Goal: Task Accomplishment & Management: Manage account settings

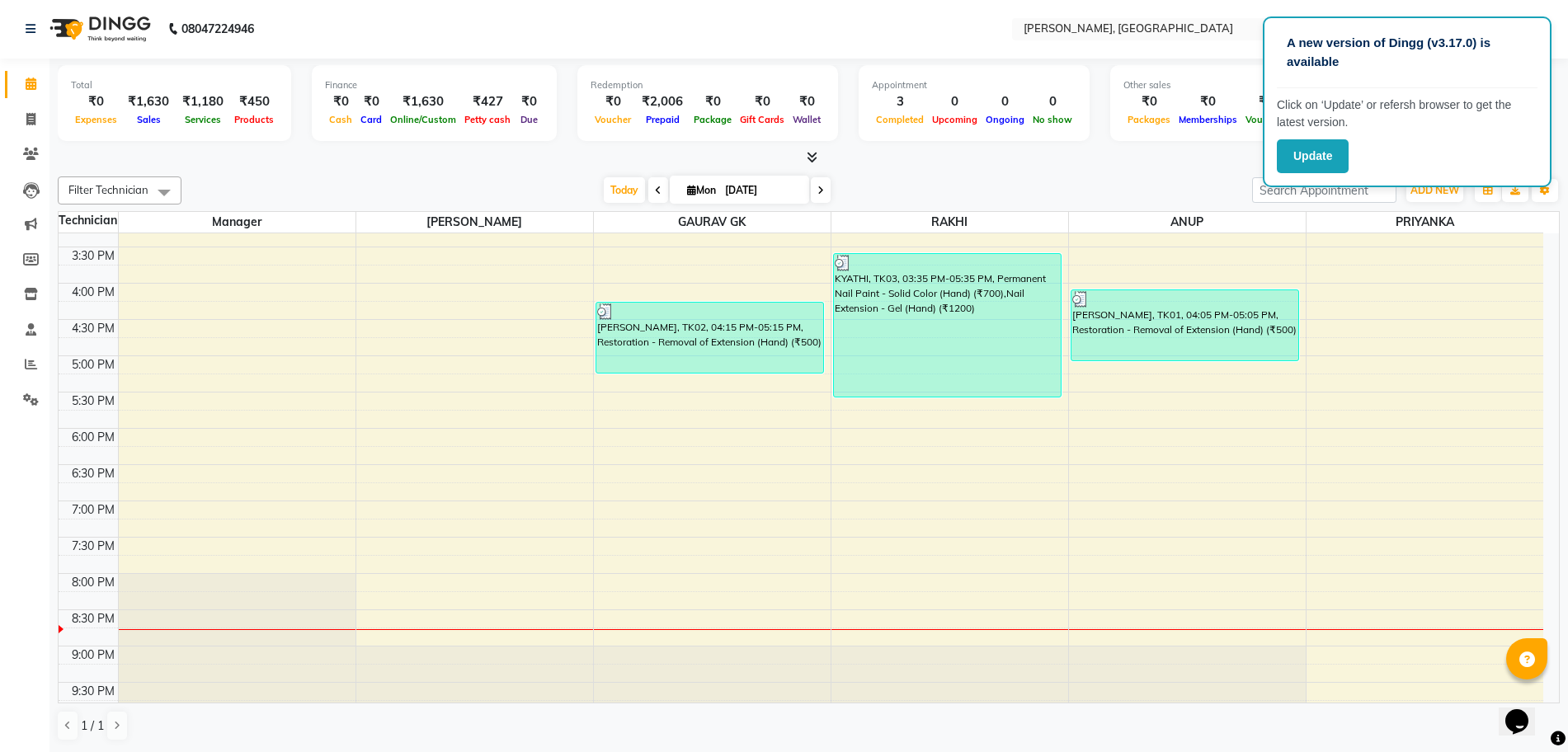
scroll to position [401, 0]
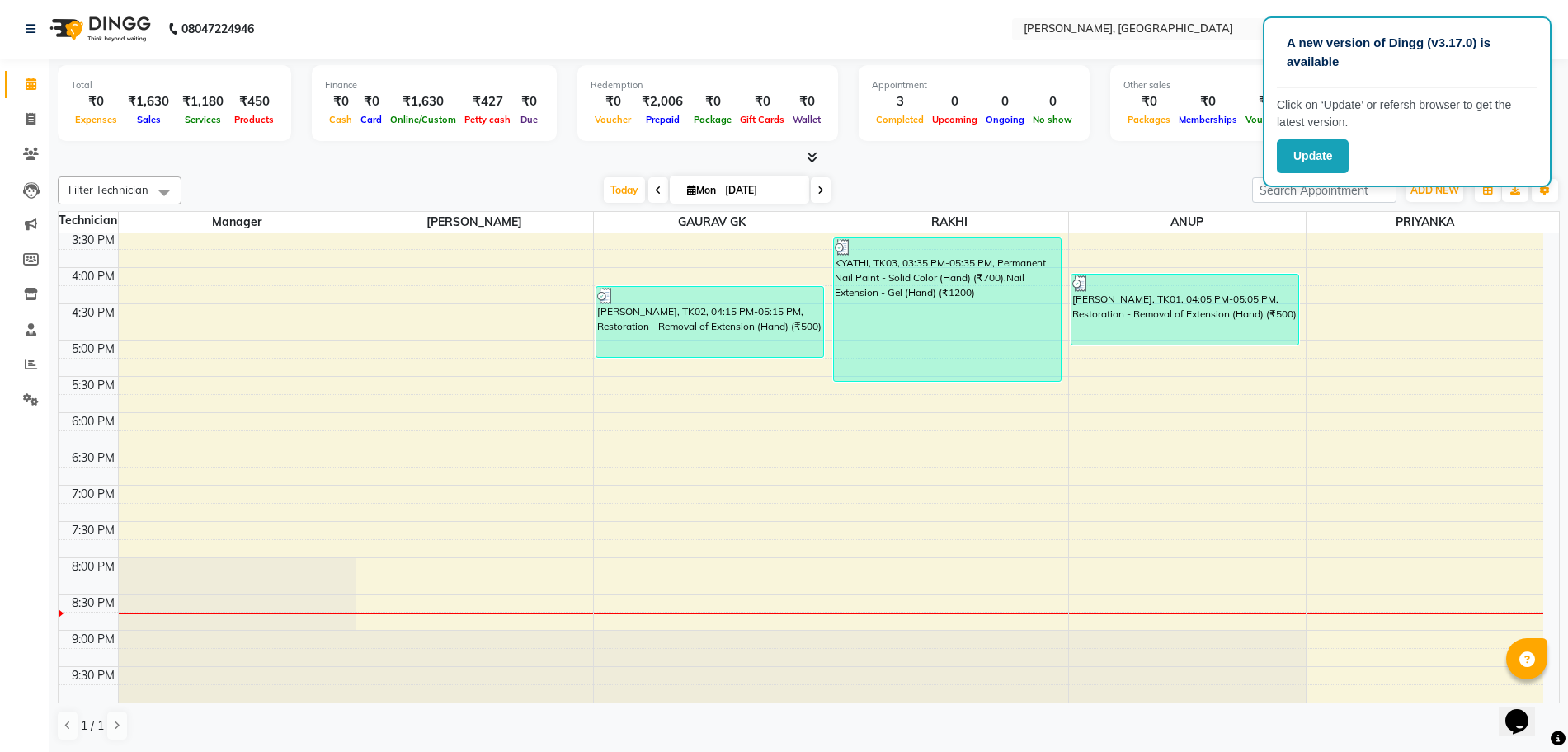
click at [1135, 599] on div "10:00 AM 10:30 AM 11:00 AM 11:30 AM 12:00 PM 12:30 PM 1:00 PM 1:30 PM 2:00 PM 2…" at bounding box center [801, 268] width 1484 height 870
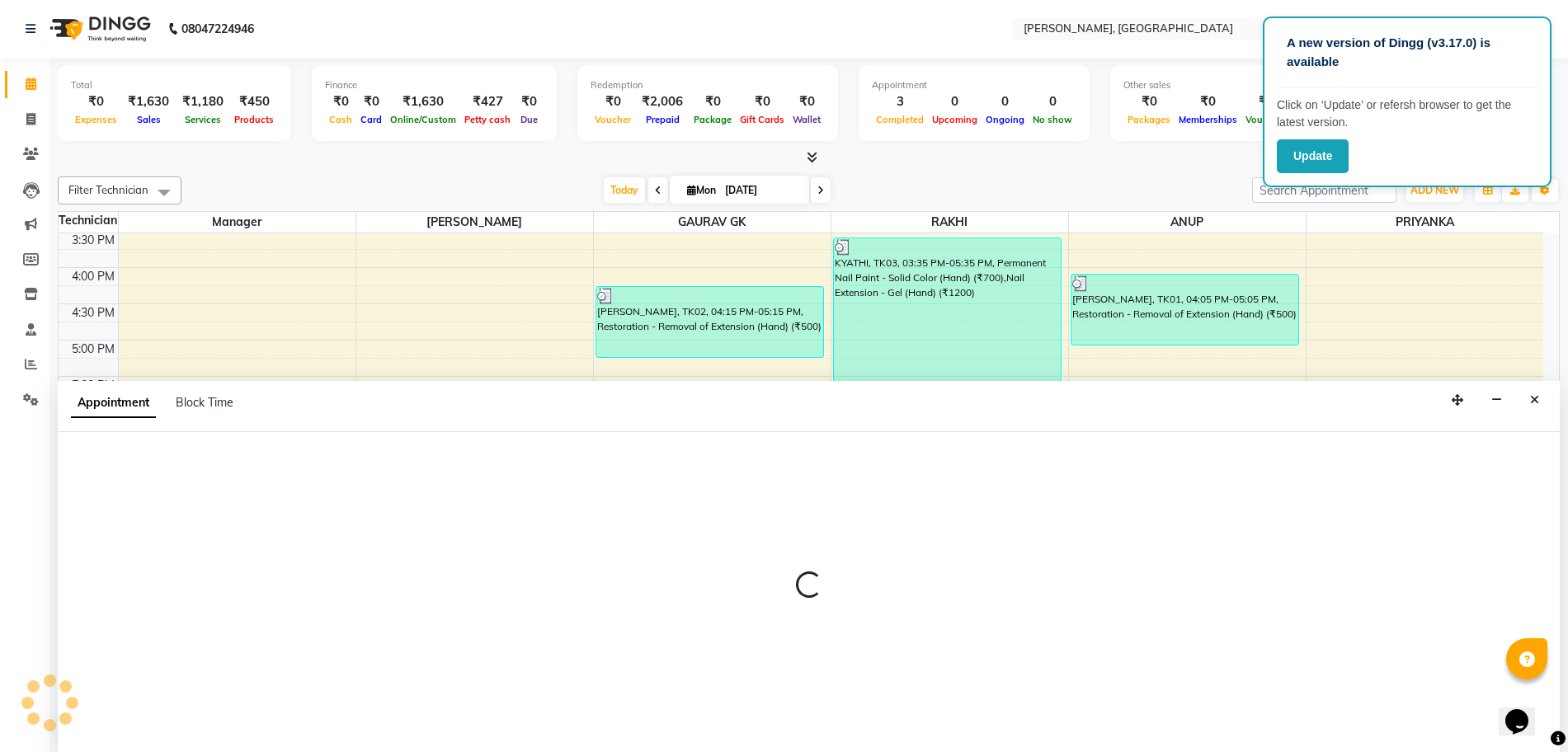
select select "86057"
select select "1230"
select select "tentative"
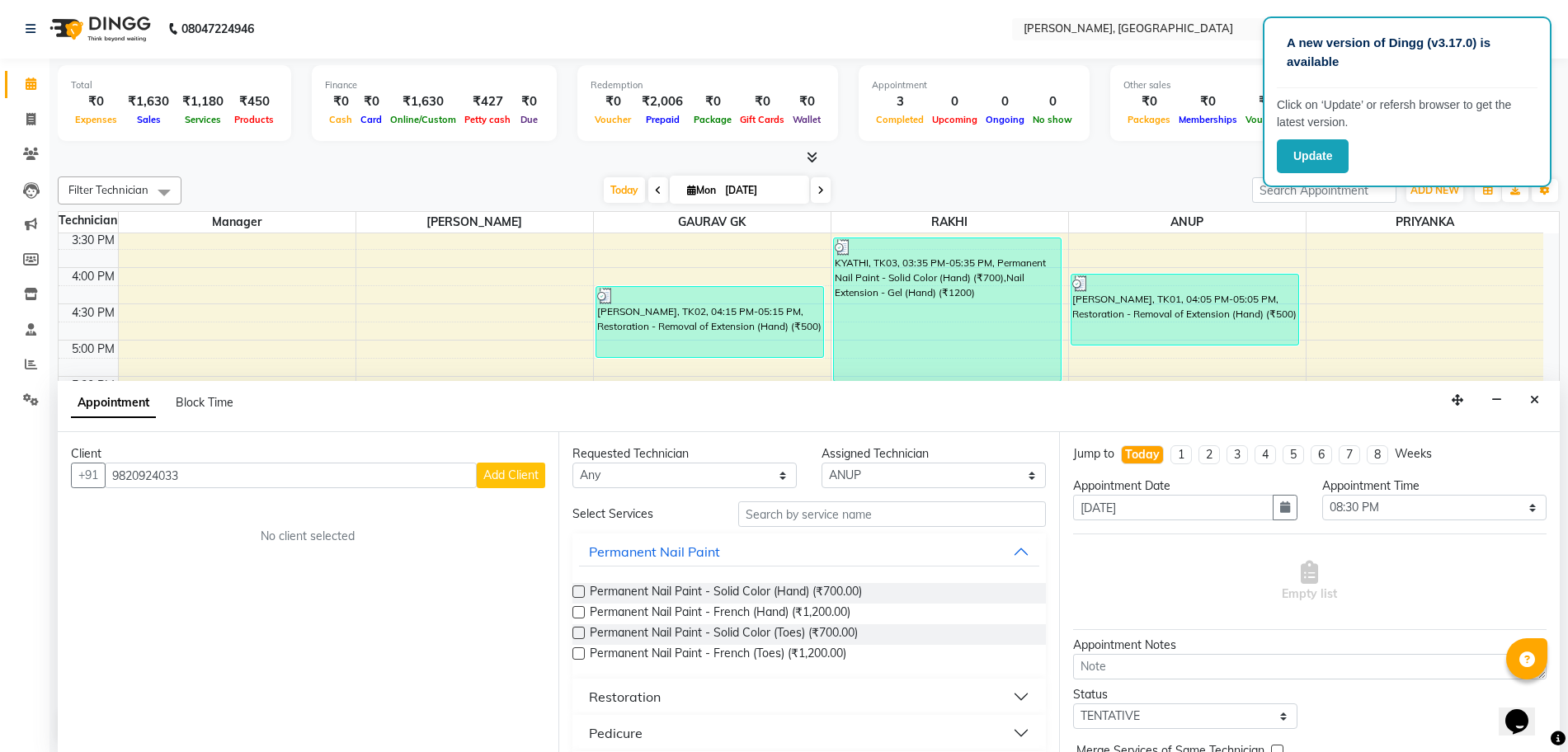
type input "9820924033"
click at [500, 478] on span "Add Client" at bounding box center [511, 474] width 56 height 15
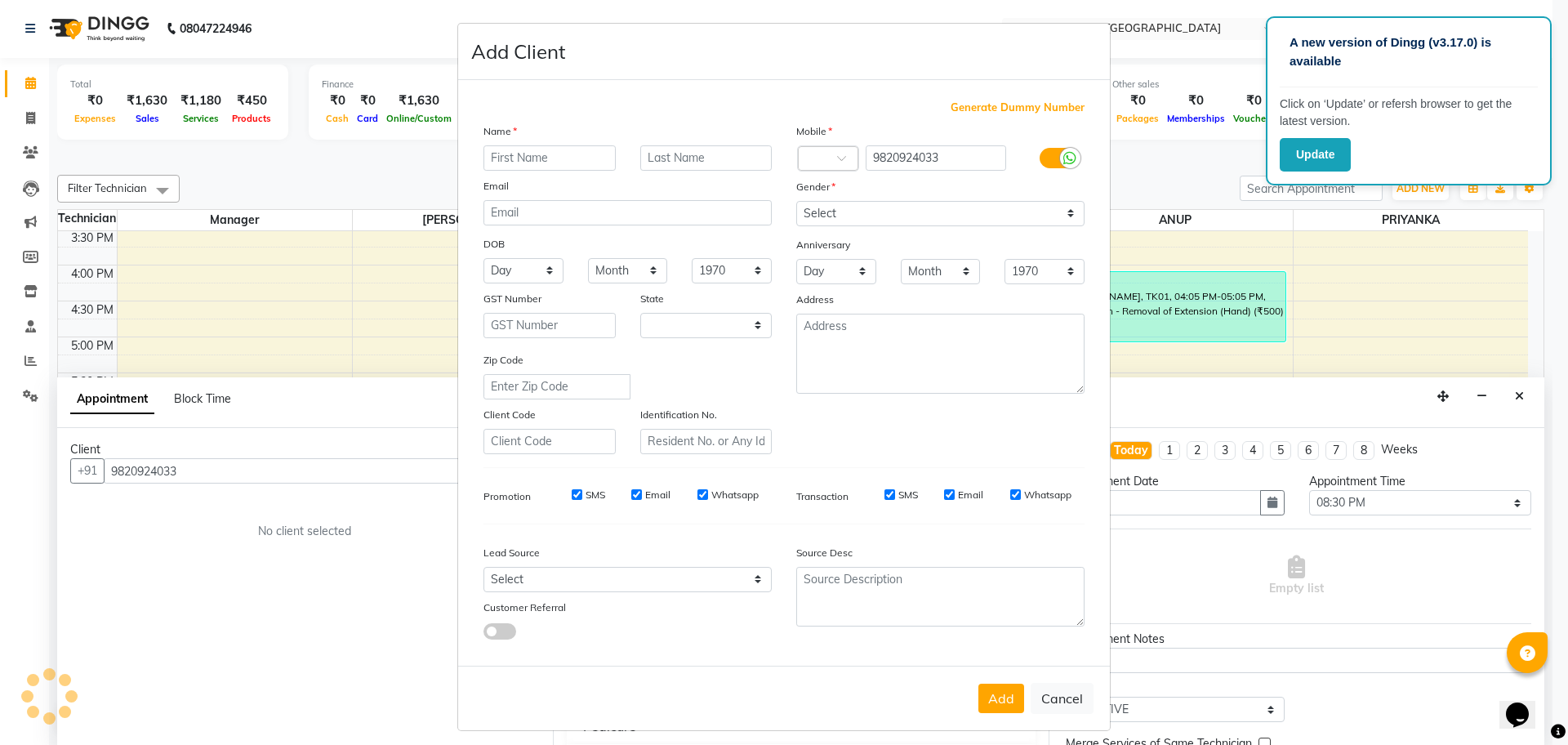
select select "21"
type input "Majari"
click at [872, 206] on select "Select [DEMOGRAPHIC_DATA] [DEMOGRAPHIC_DATA] Other Prefer Not To Say" at bounding box center [940, 214] width 289 height 26
select select "[DEMOGRAPHIC_DATA]"
click at [796, 201] on select "Select [DEMOGRAPHIC_DATA] [DEMOGRAPHIC_DATA] Other Prefer Not To Say" at bounding box center [940, 214] width 289 height 26
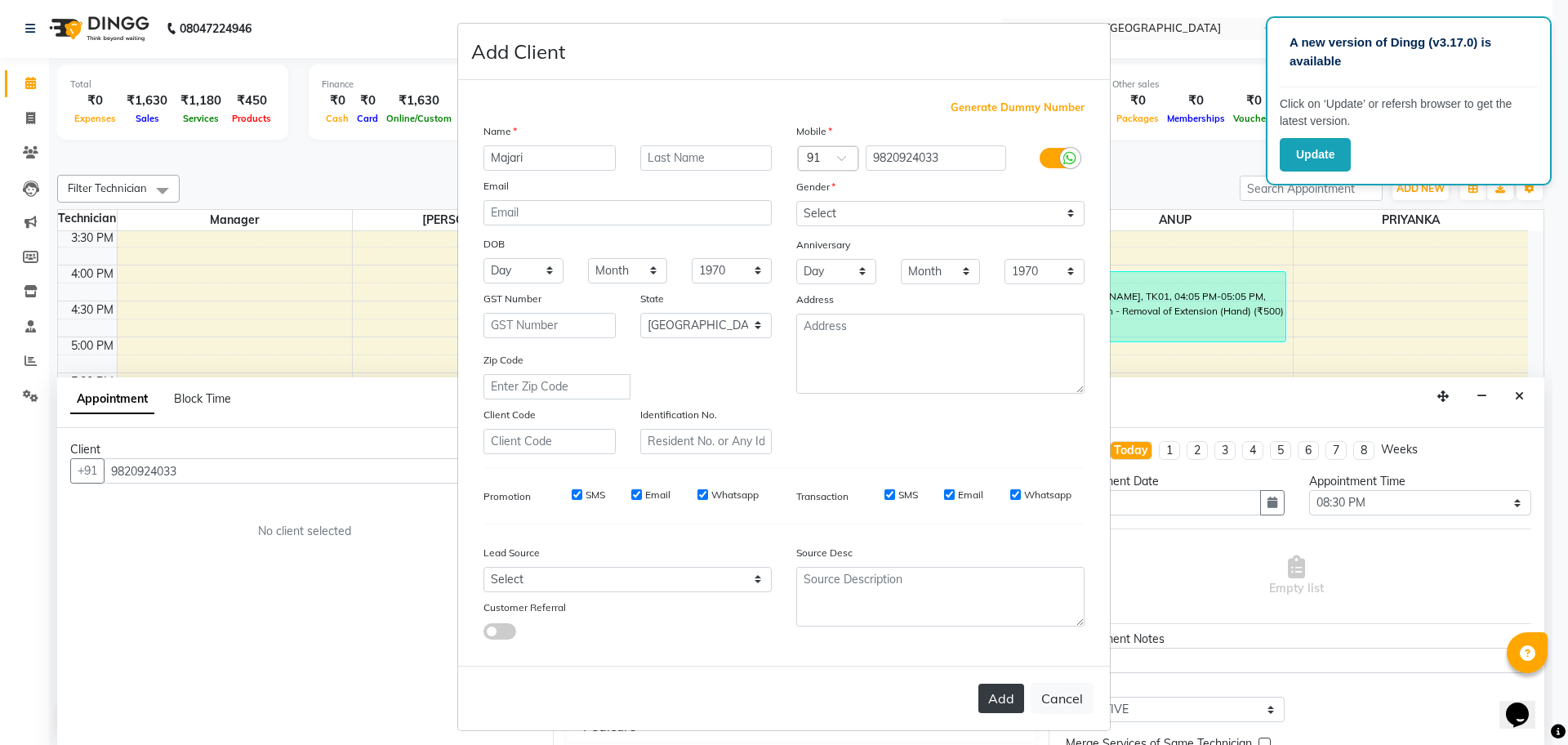
click at [1001, 693] on button "Add" at bounding box center [1001, 699] width 45 height 30
select select
select select "null"
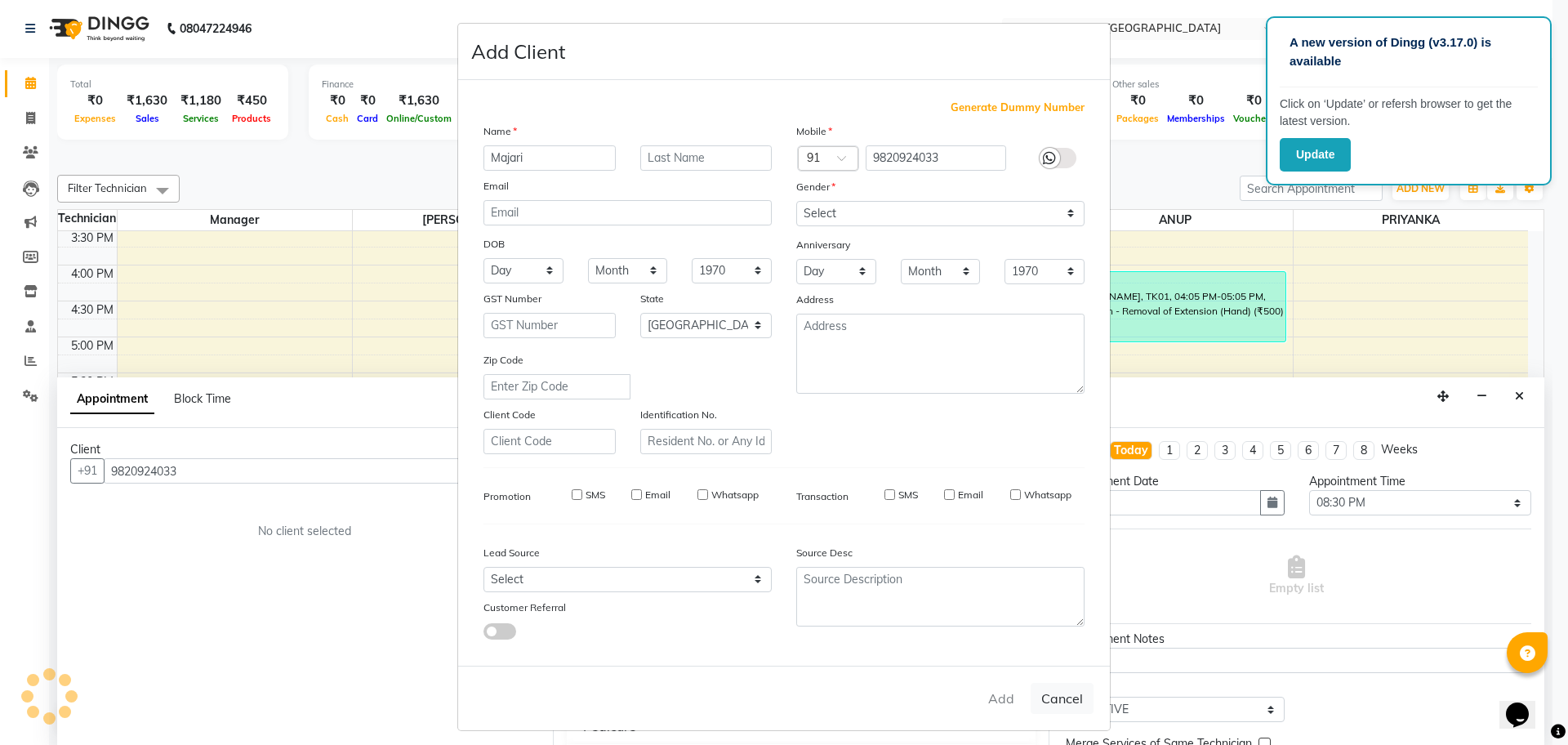
select select
checkbox input "false"
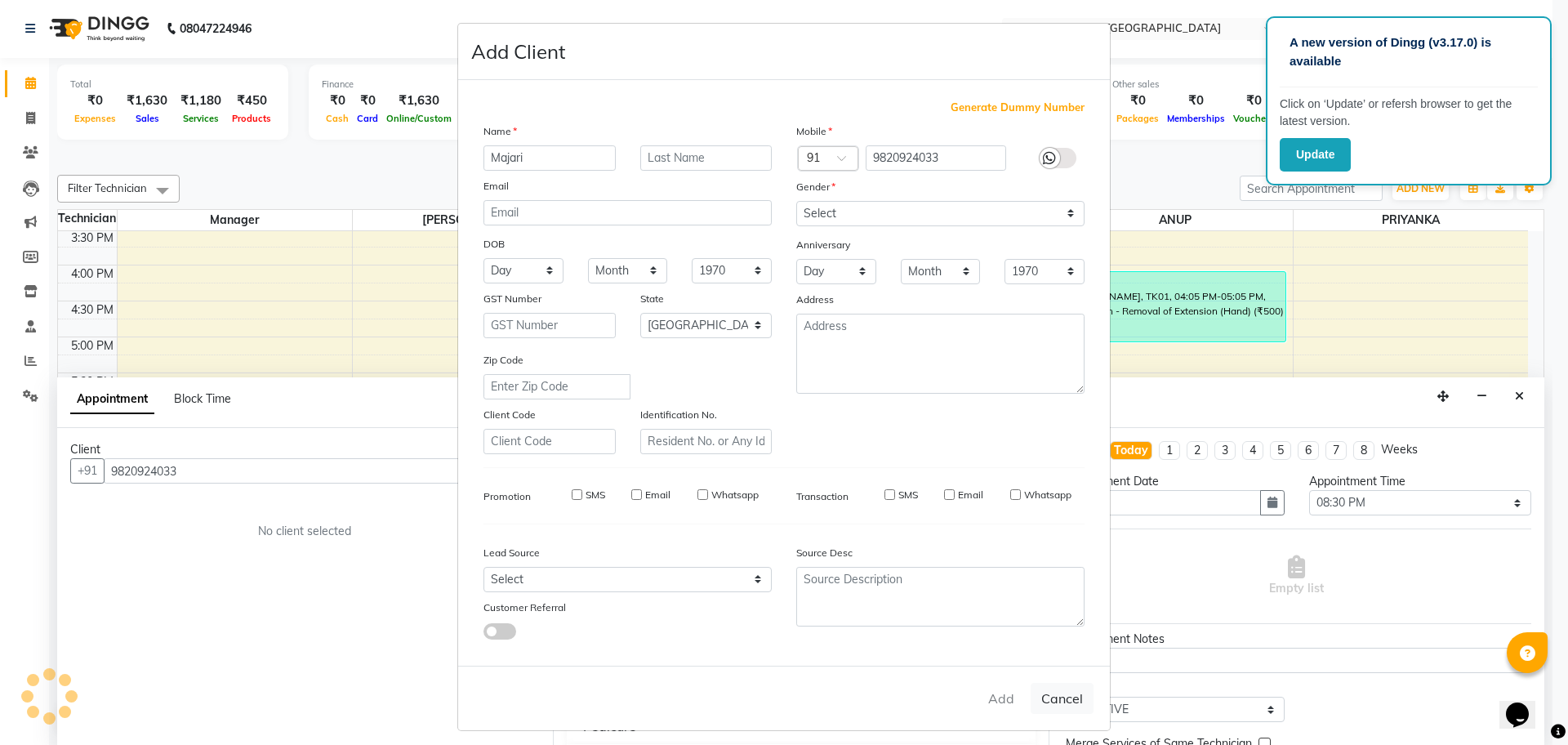
checkbox input "false"
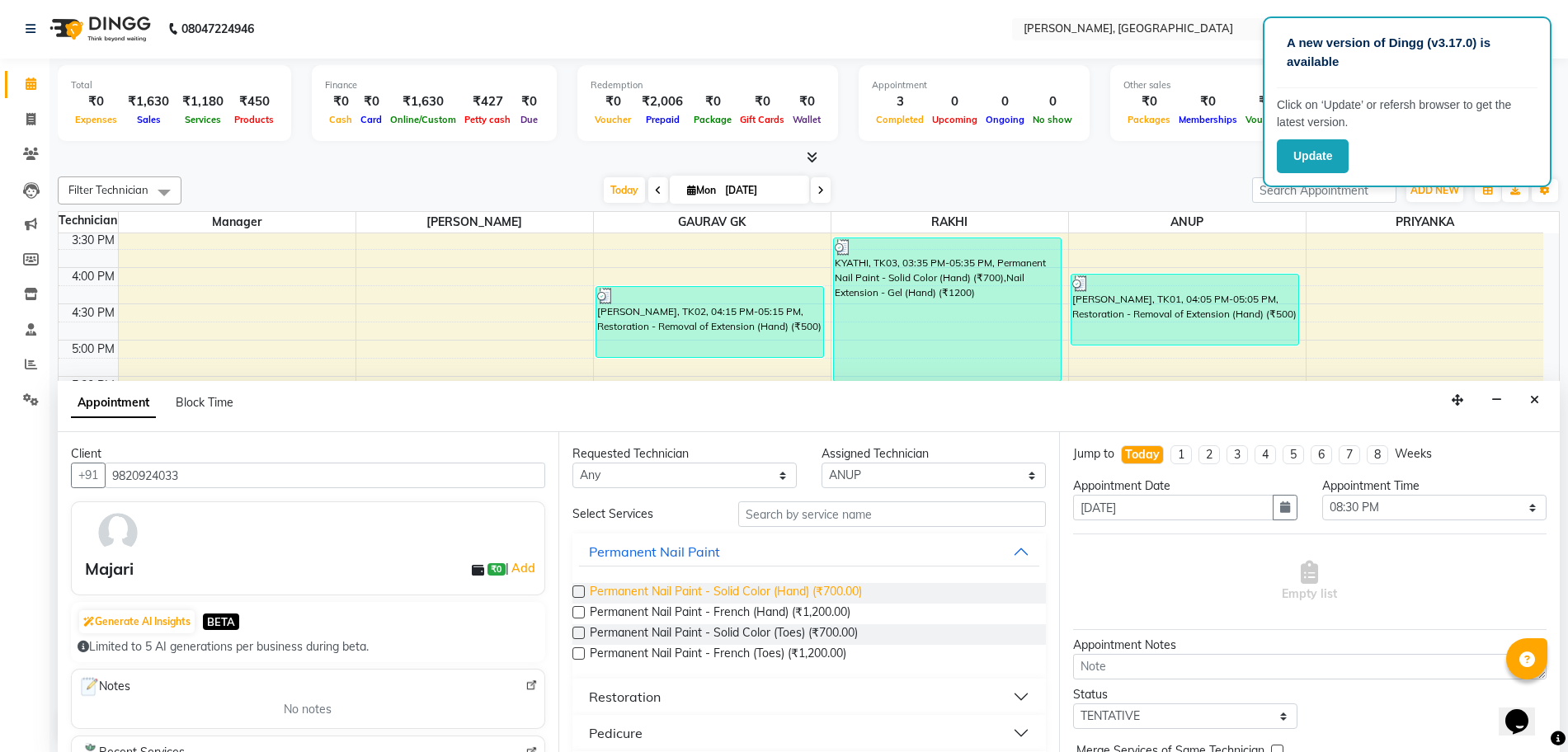
click at [663, 589] on span "Permanent Nail Paint - Solid Color (Hand) (₹700.00)" at bounding box center [726, 593] width 273 height 21
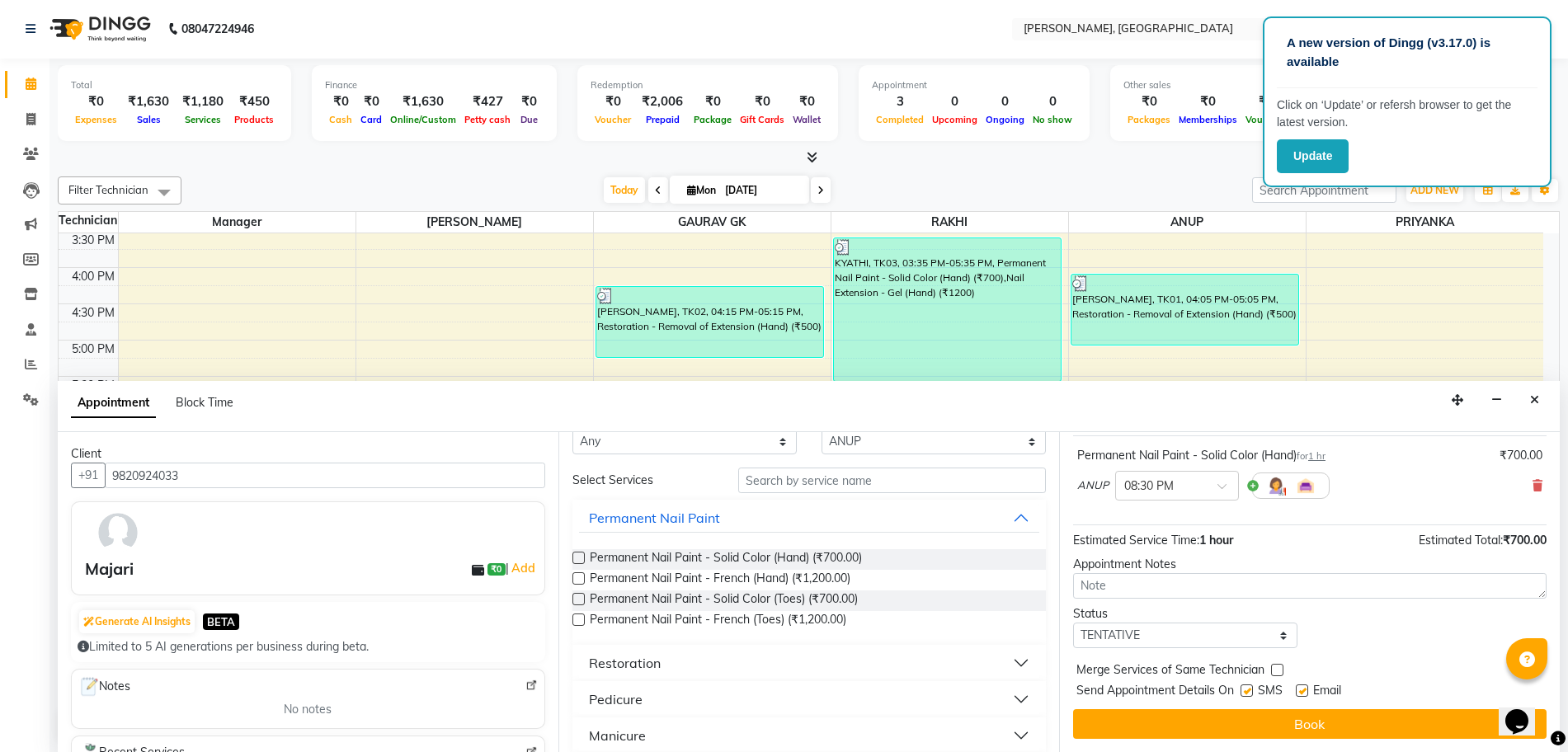
scroll to position [32, 0]
click at [573, 556] on label at bounding box center [578, 560] width 12 height 12
click at [573, 557] on input "checkbox" at bounding box center [577, 562] width 11 height 11
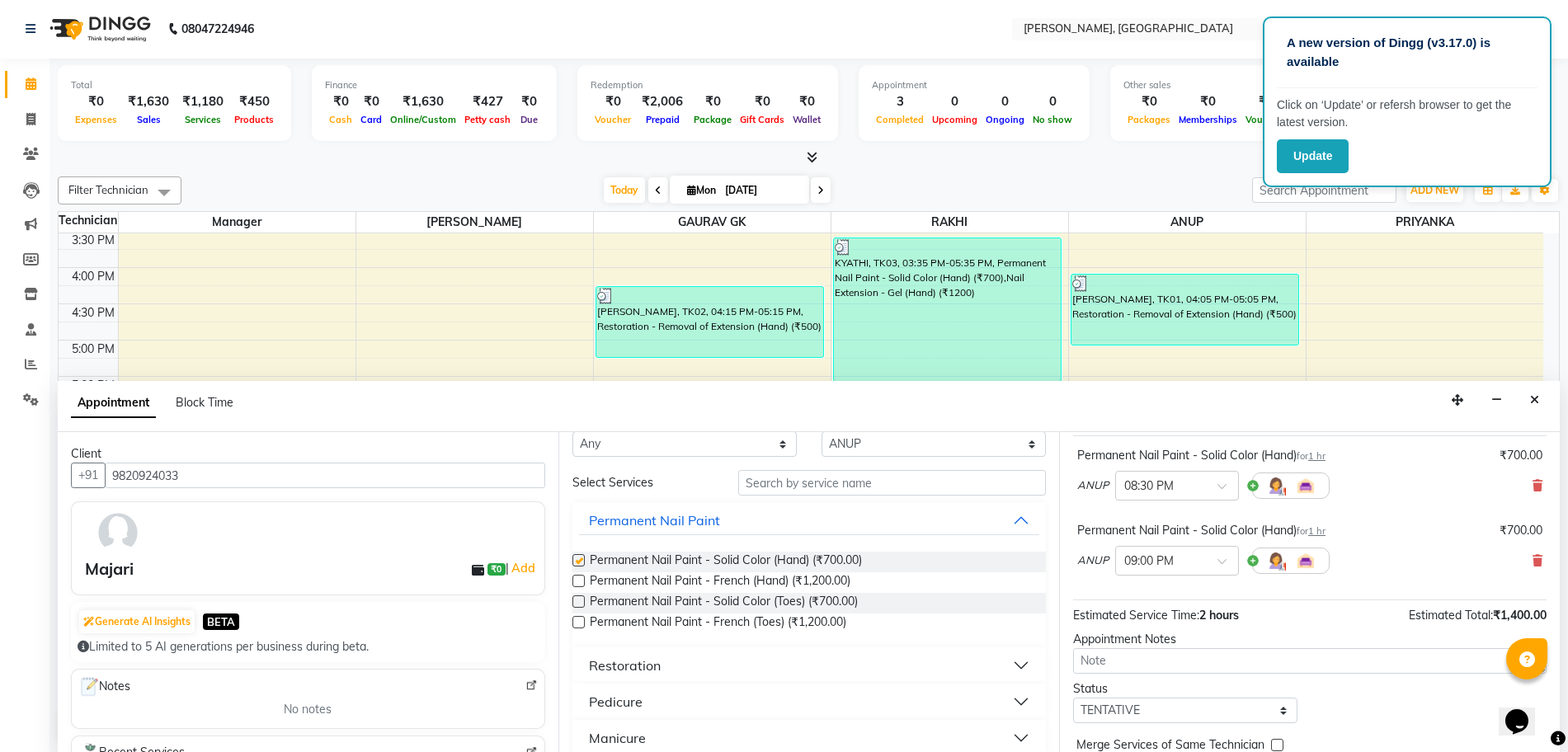
checkbox input "false"
click at [1532, 557] on icon at bounding box center [1537, 561] width 10 height 12
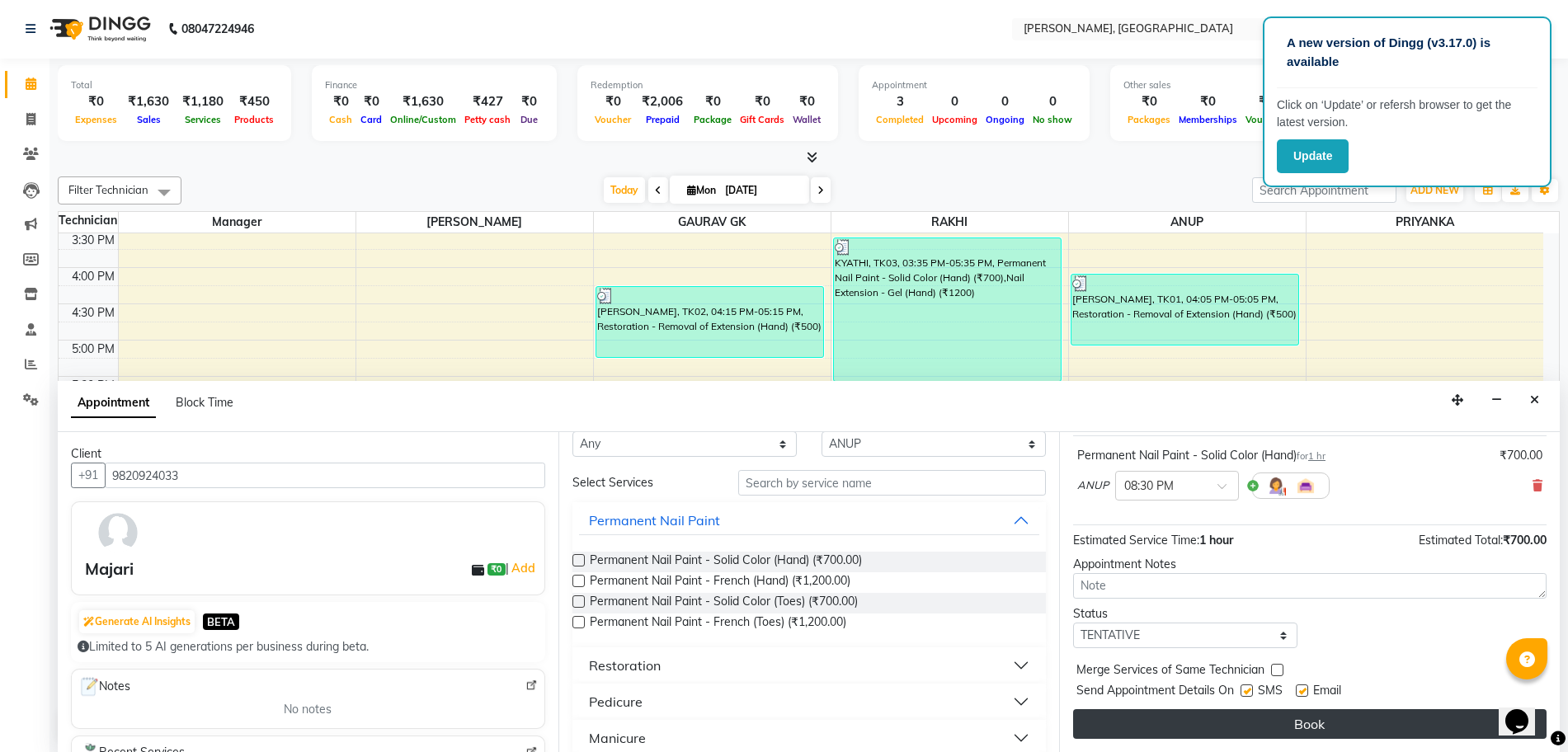
click at [1313, 728] on button "Book" at bounding box center [1310, 724] width 474 height 30
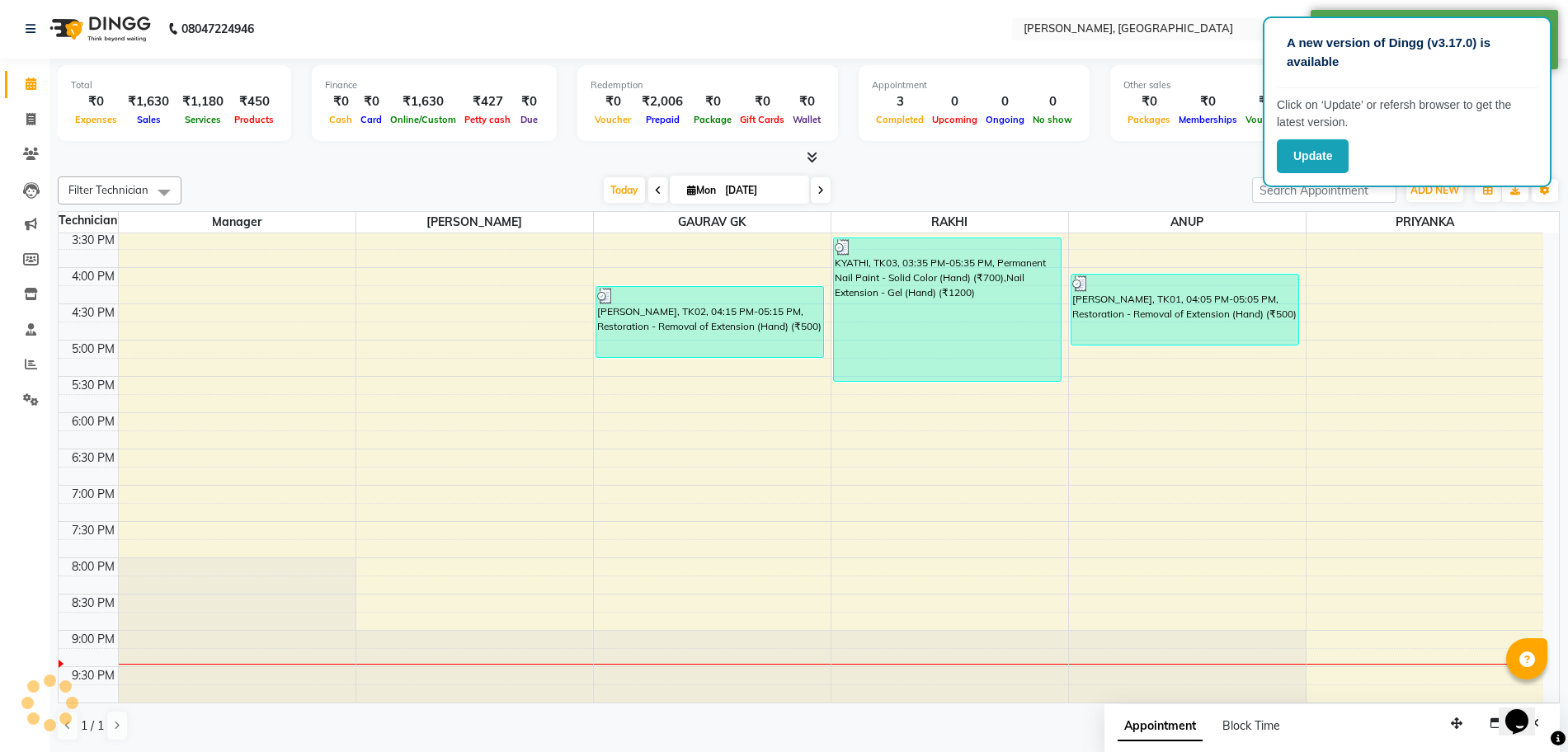
scroll to position [0, 0]
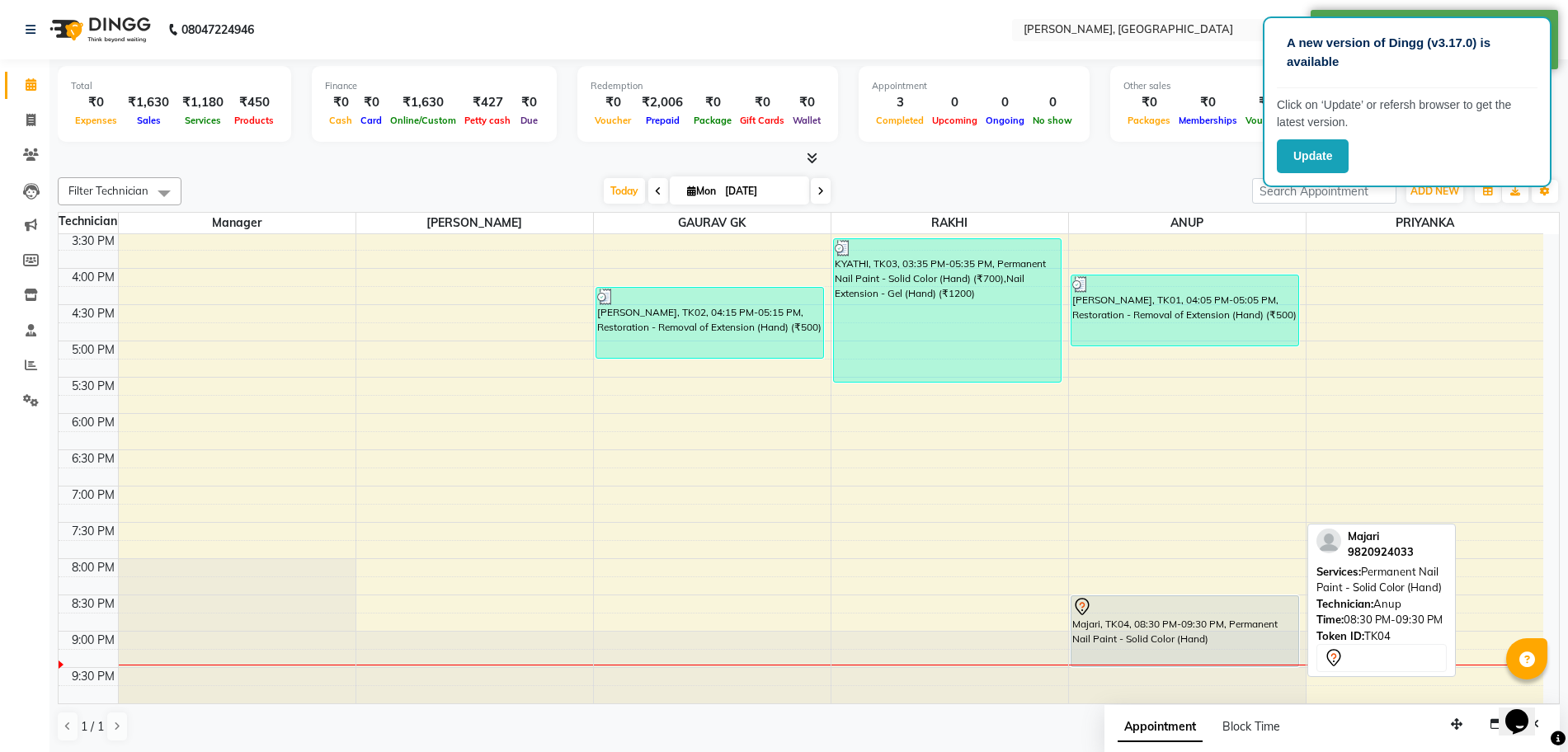
click at [1157, 627] on div "Majari, TK04, 08:30 PM-09:30 PM, Permanent Nail Paint - Solid Color (Hand)" at bounding box center [1185, 631] width 228 height 70
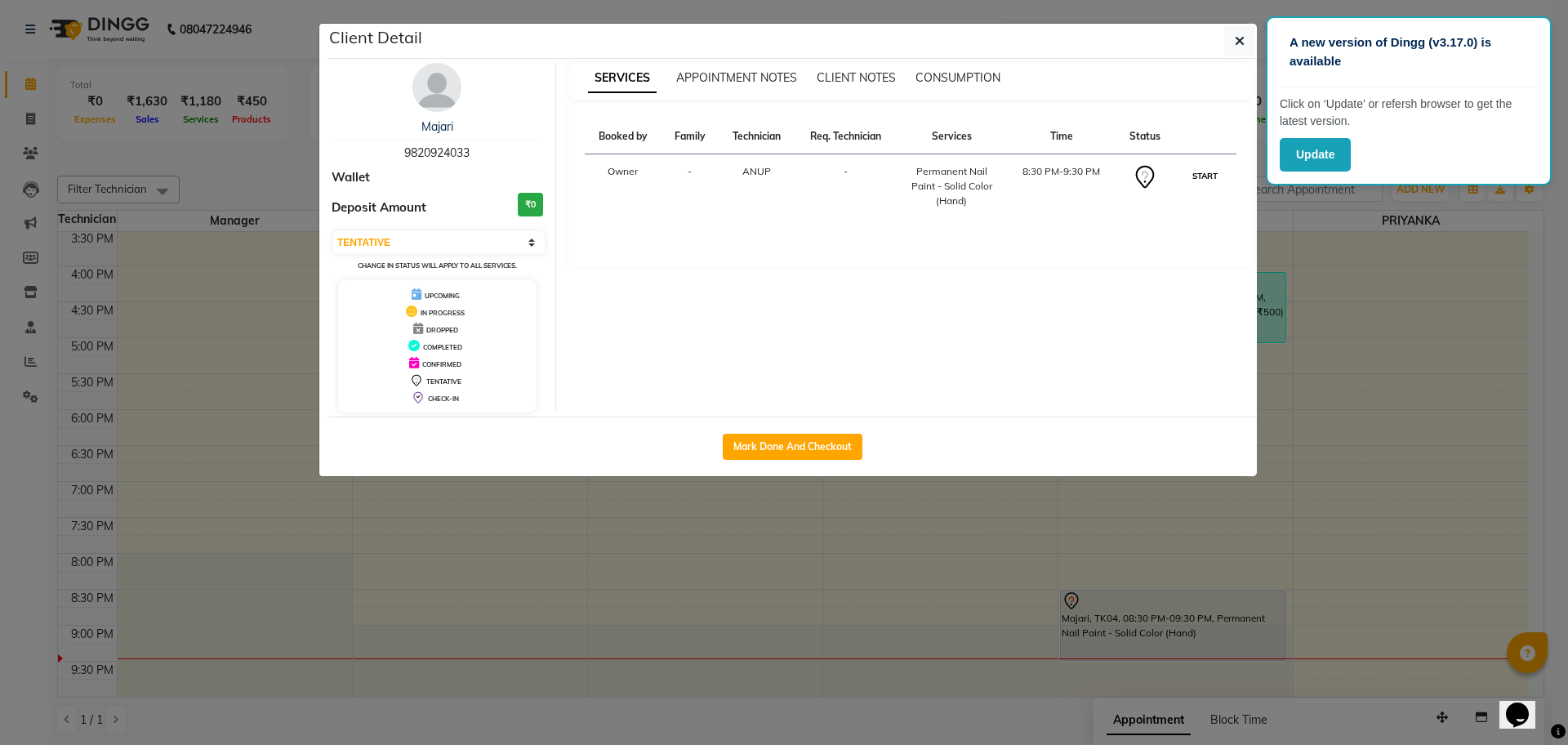
click at [1215, 179] on button "START" at bounding box center [1205, 175] width 33 height 21
select select "1"
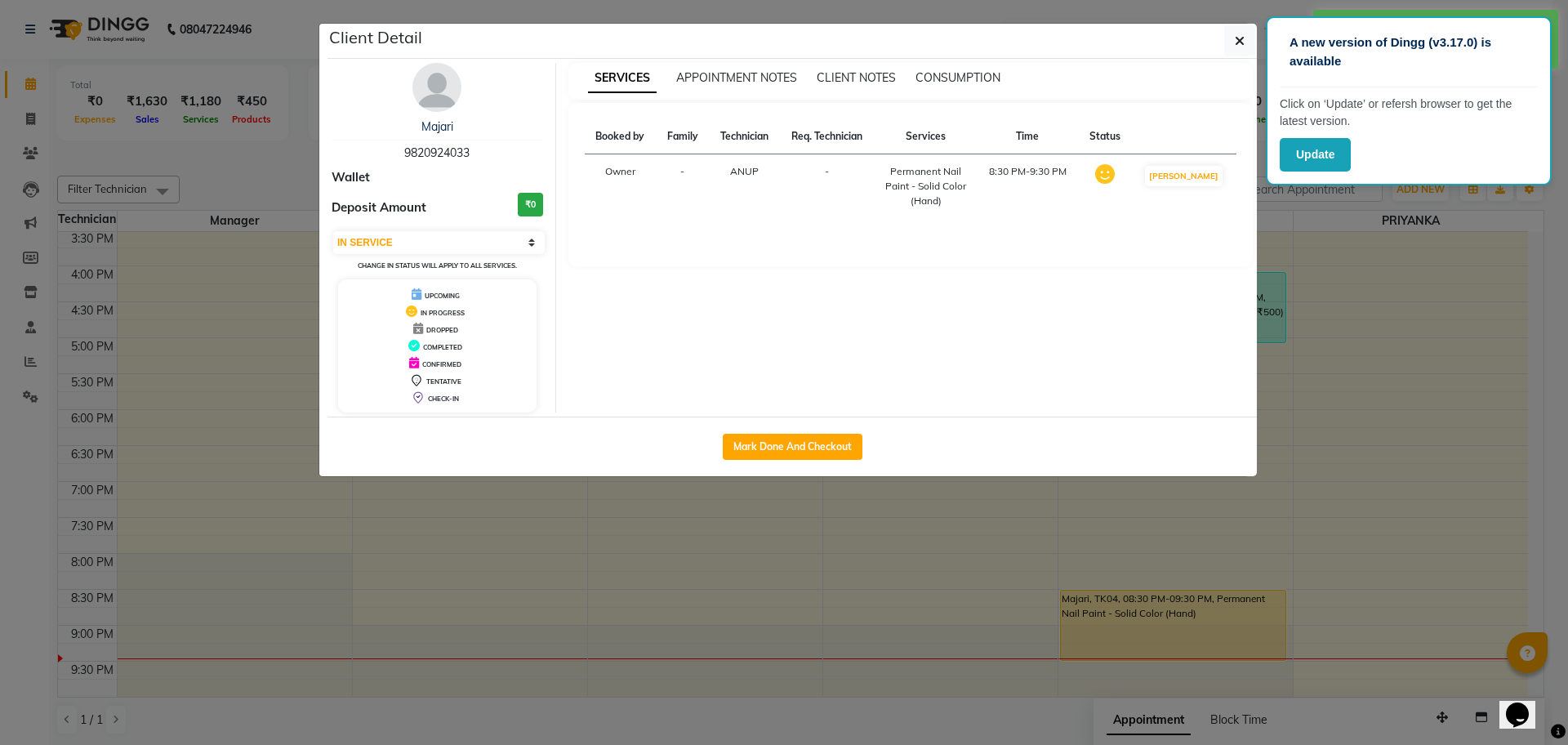
click at [445, 402] on span "CHECK-IN" at bounding box center [443, 398] width 32 height 8
click at [796, 443] on button "Mark Done And Checkout" at bounding box center [793, 446] width 140 height 27
select select "7674"
select select "service"
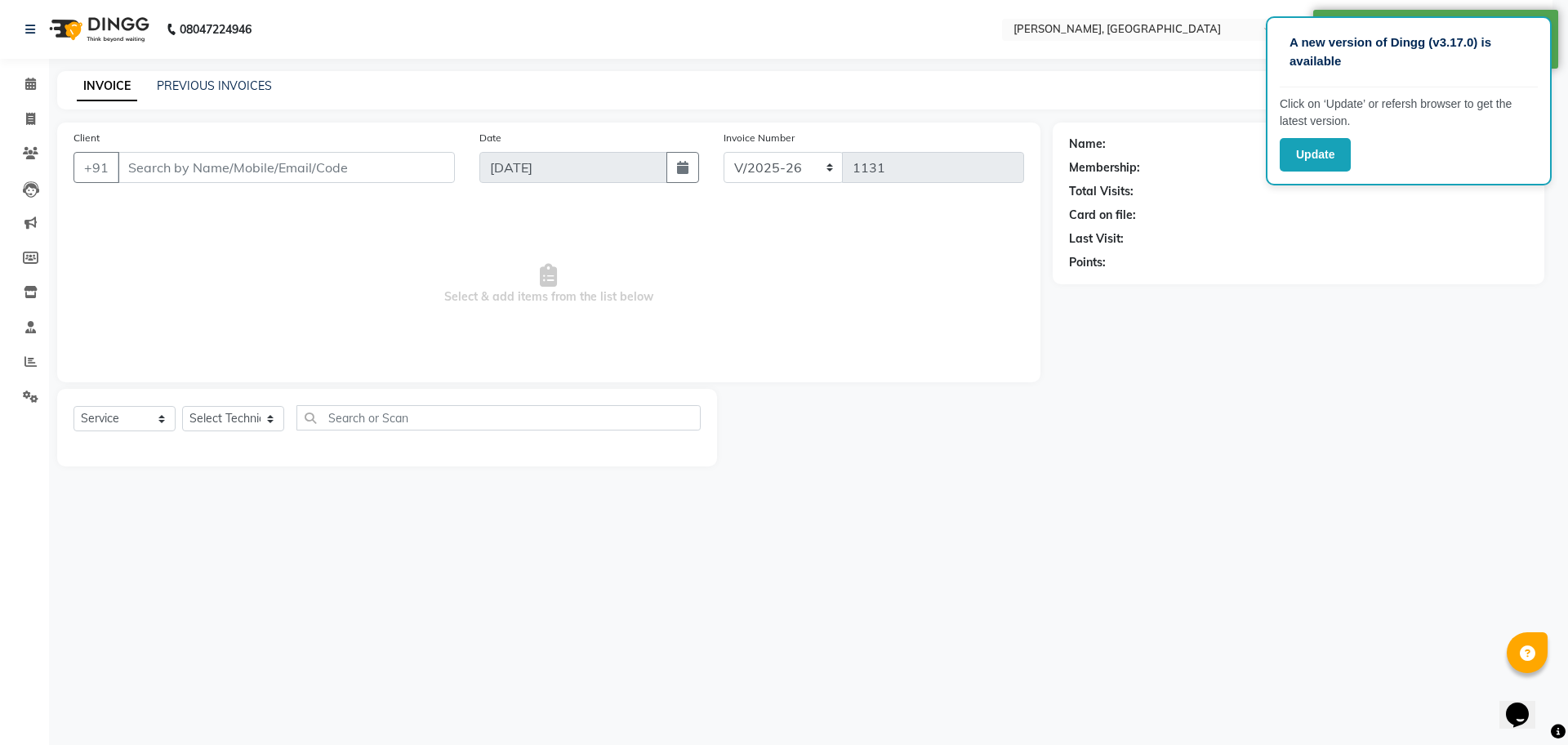
select select "3"
type input "9820924033"
select select "86057"
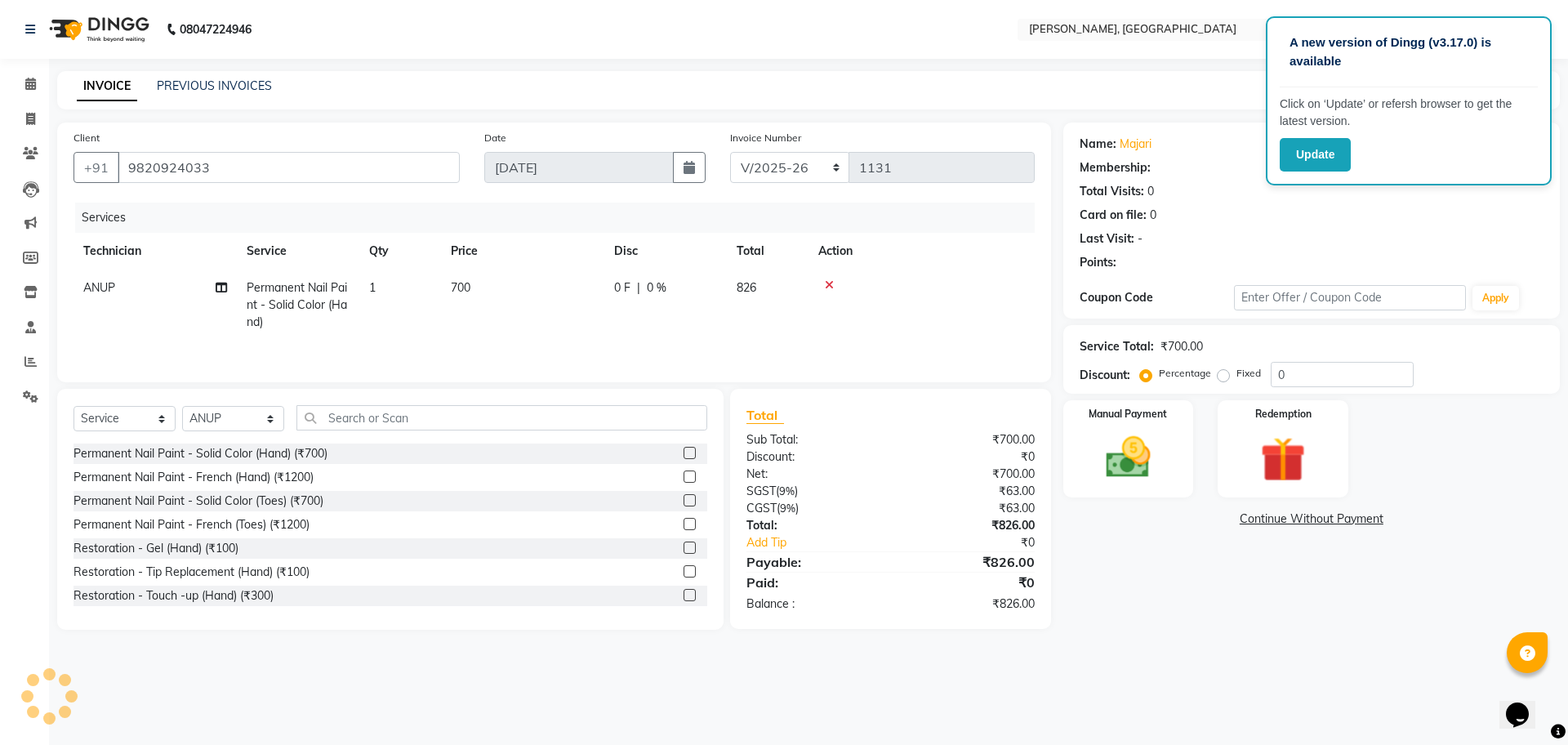
select select "1: Object"
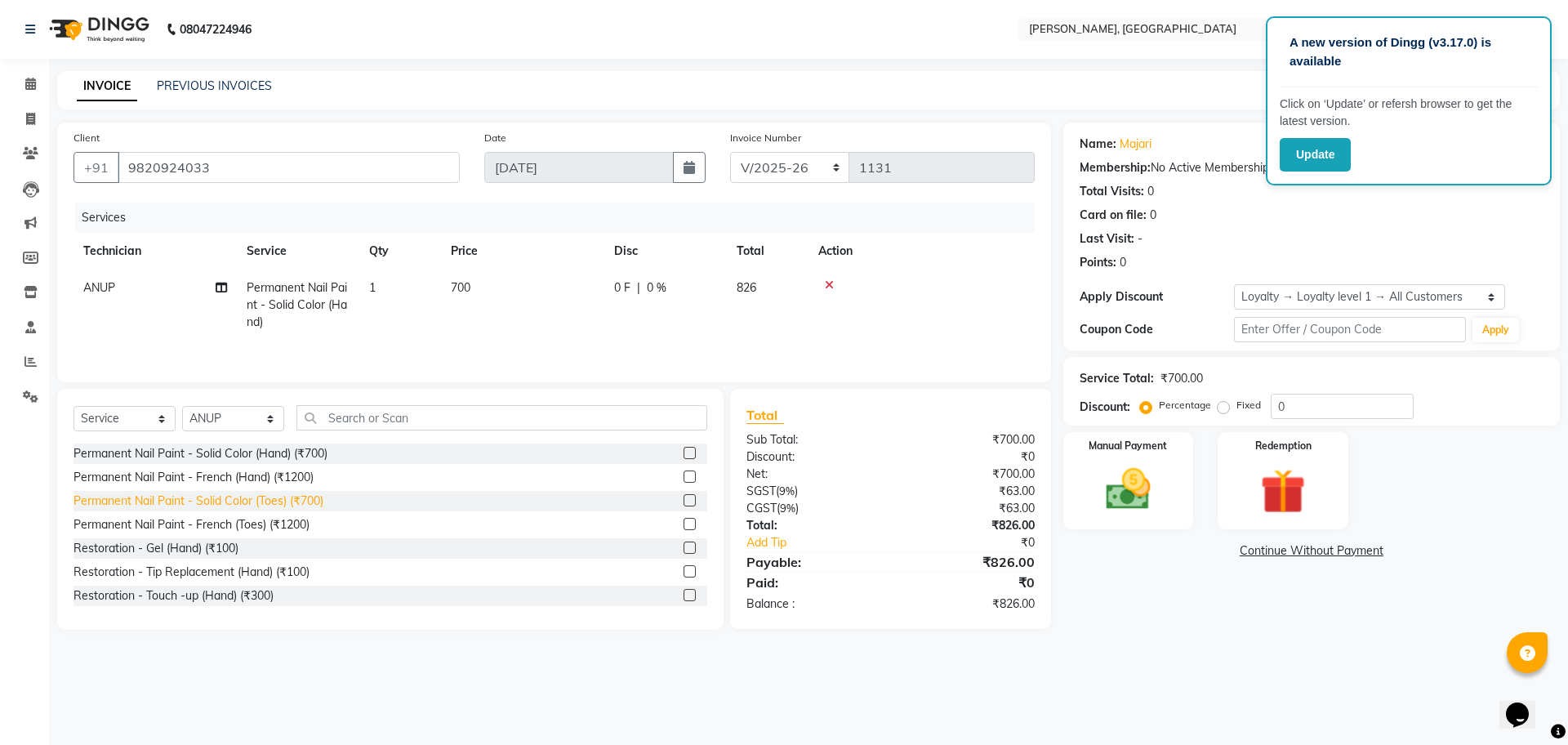
click at [274, 504] on div "Permanent Nail Paint - Solid Color (Toes) (₹700)" at bounding box center [199, 501] width 250 height 17
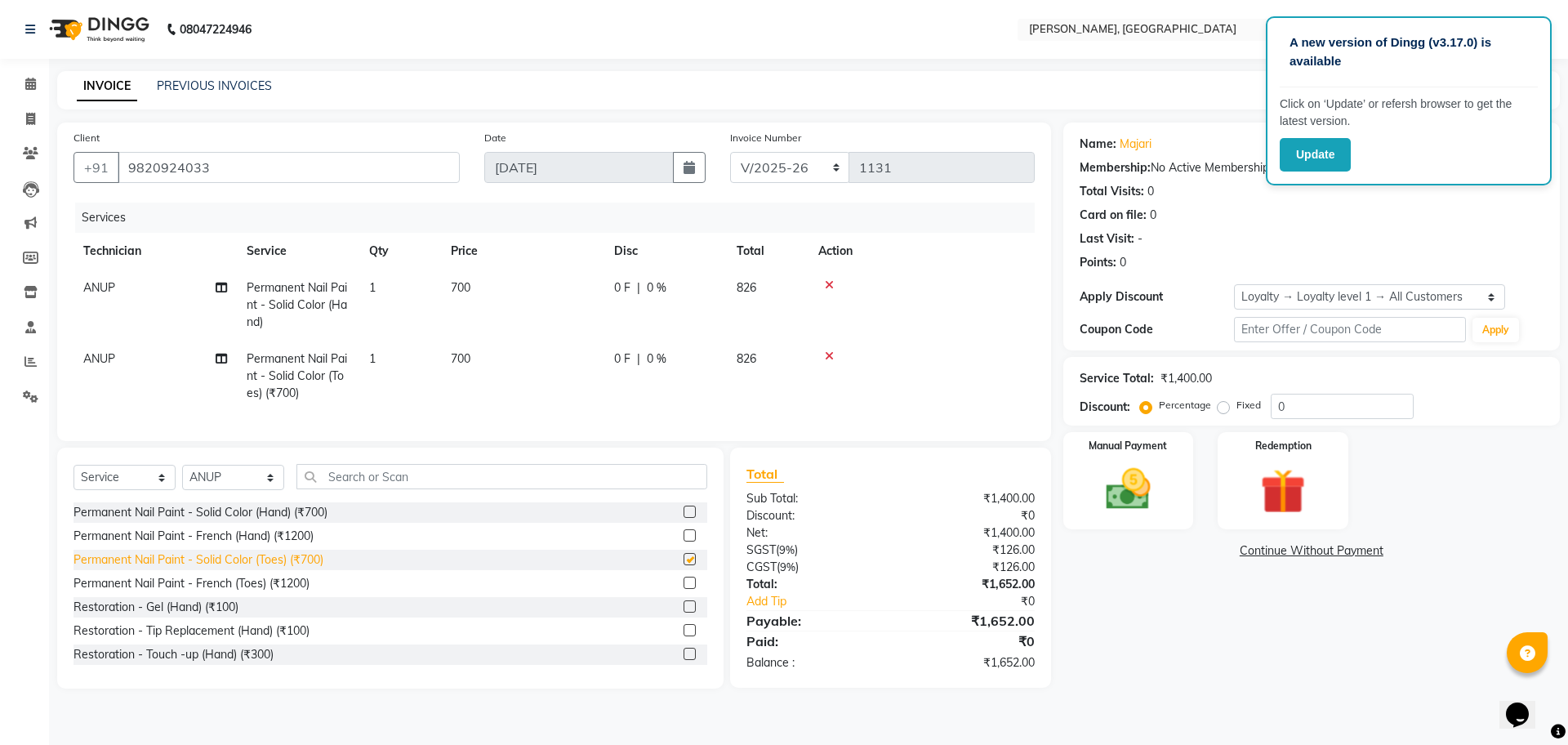
checkbox input "false"
click at [117, 285] on td "ANUP" at bounding box center [156, 305] width 163 height 71
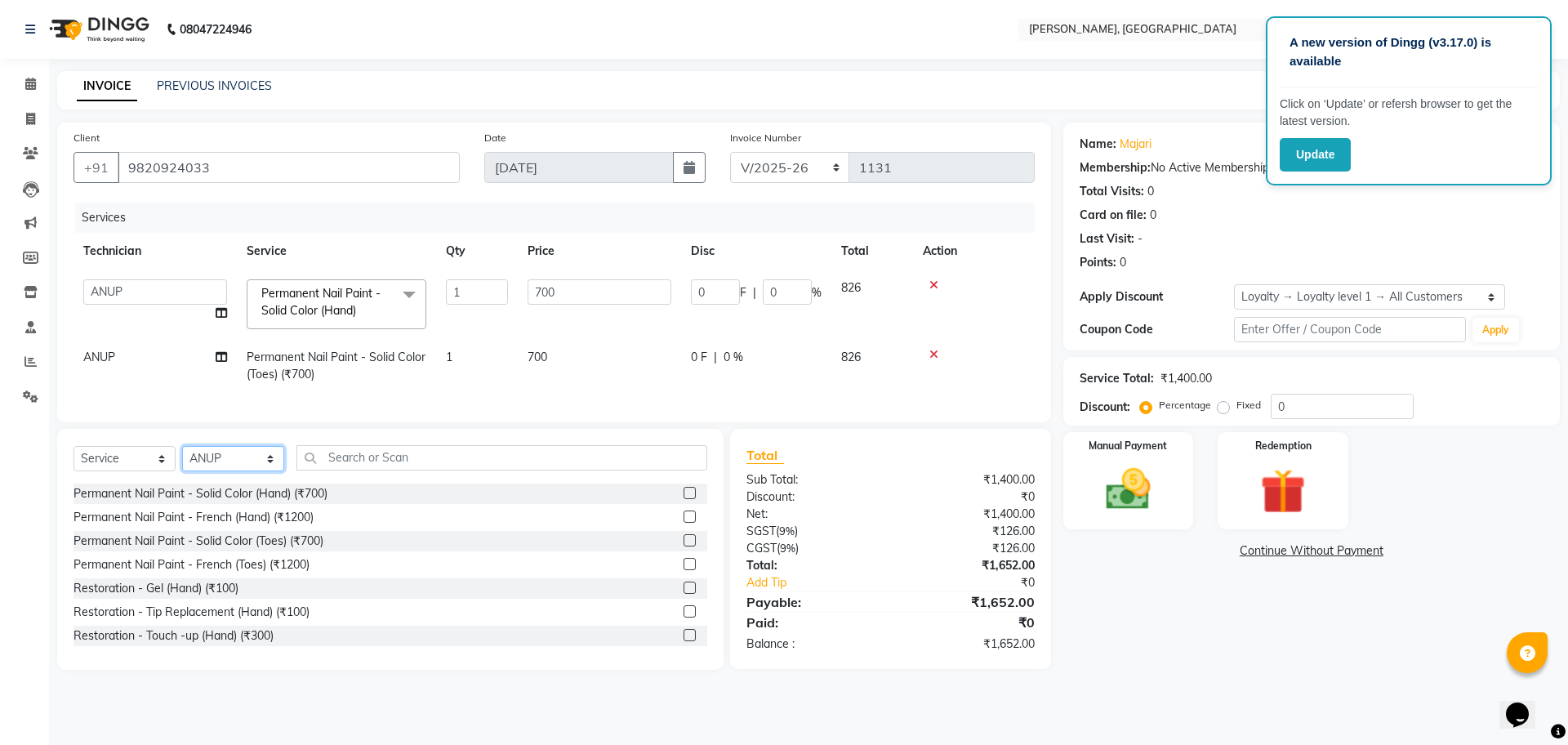
click at [248, 471] on select "Select Technician ANUP [PERSON_NAME] GK Manager Owner [PERSON_NAME] [PERSON_NAM…" at bounding box center [233, 459] width 102 height 26
select select "86078"
click at [182, 461] on select "Select Technician ANUP [PERSON_NAME] GK Manager Owner [PERSON_NAME] [PERSON_NAM…" at bounding box center [233, 459] width 102 height 26
click at [237, 467] on select "Select Technician ANUP [PERSON_NAME] GK Manager Owner [PERSON_NAME] [PERSON_NAM…" at bounding box center [233, 459] width 102 height 26
click at [182, 461] on select "Select Technician ANUP [PERSON_NAME] GK Manager Owner [PERSON_NAME] [PERSON_NAM…" at bounding box center [233, 459] width 102 height 26
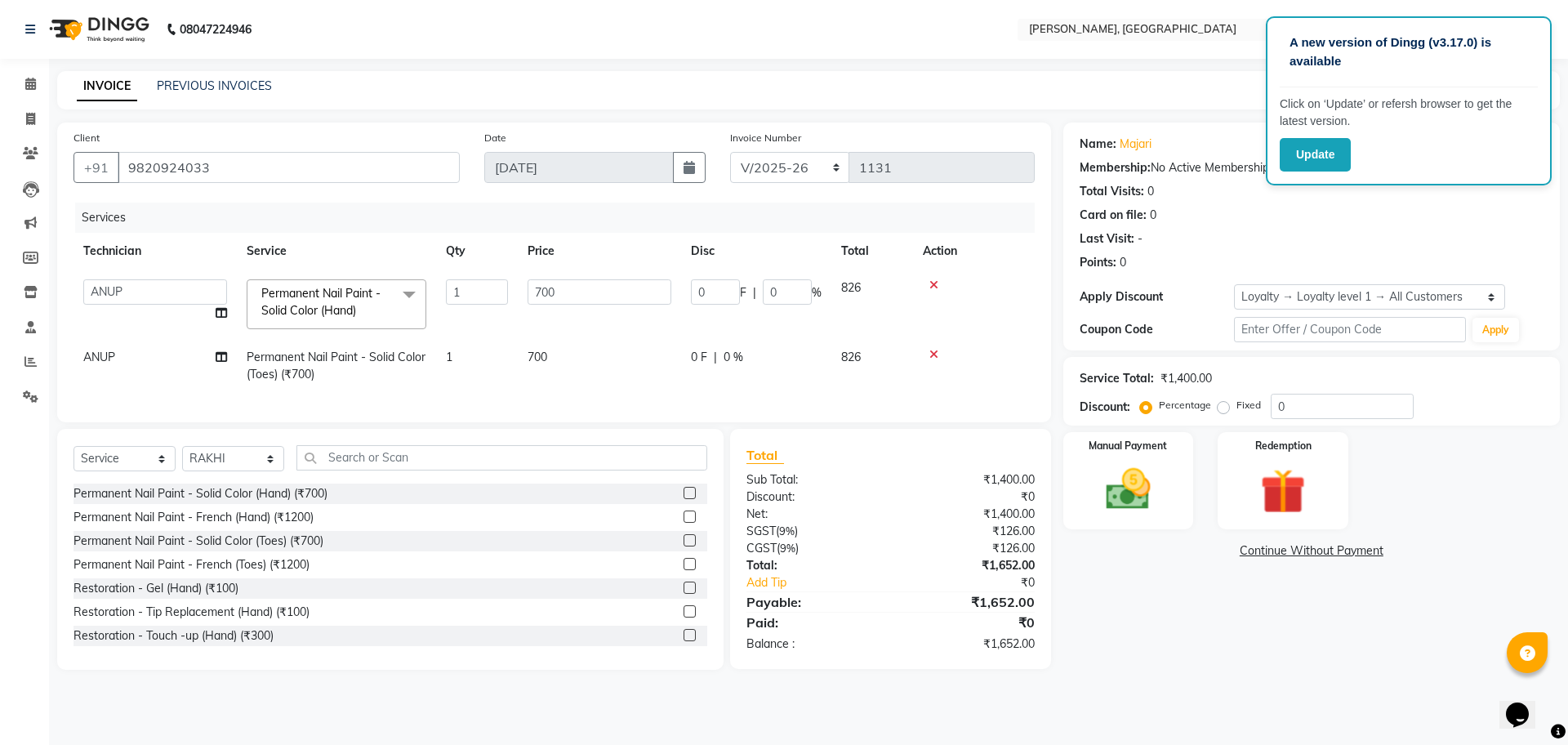
click at [1012, 299] on td at bounding box center [974, 305] width 122 height 69
click at [142, 299] on select "ANUP [PERSON_NAME] GK Manager Owner [PERSON_NAME] [PERSON_NAME]" at bounding box center [156, 293] width 144 height 26
select select "86078"
click at [1143, 489] on img at bounding box center [1128, 489] width 76 height 54
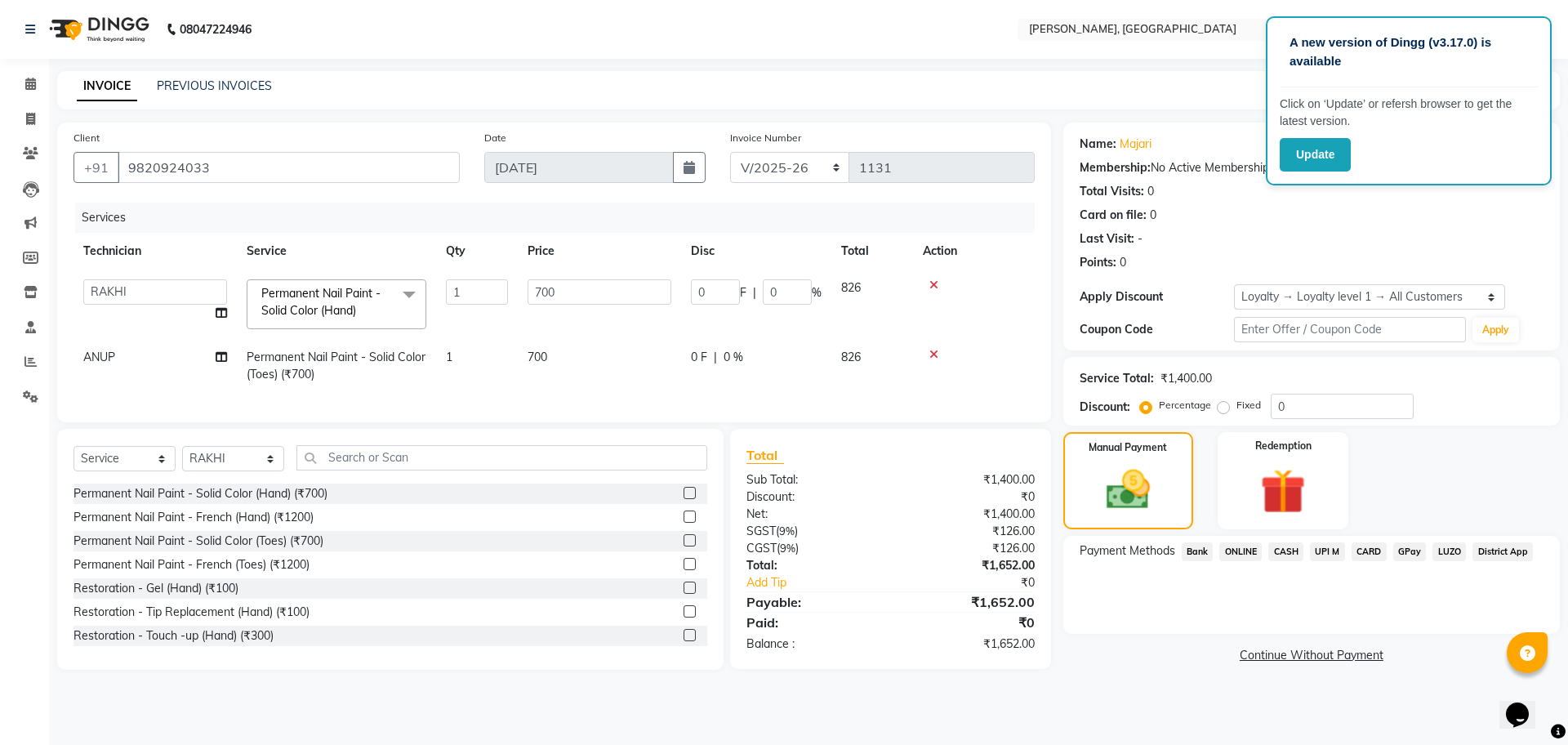
click at [1368, 553] on span "CARD" at bounding box center [1369, 551] width 35 height 19
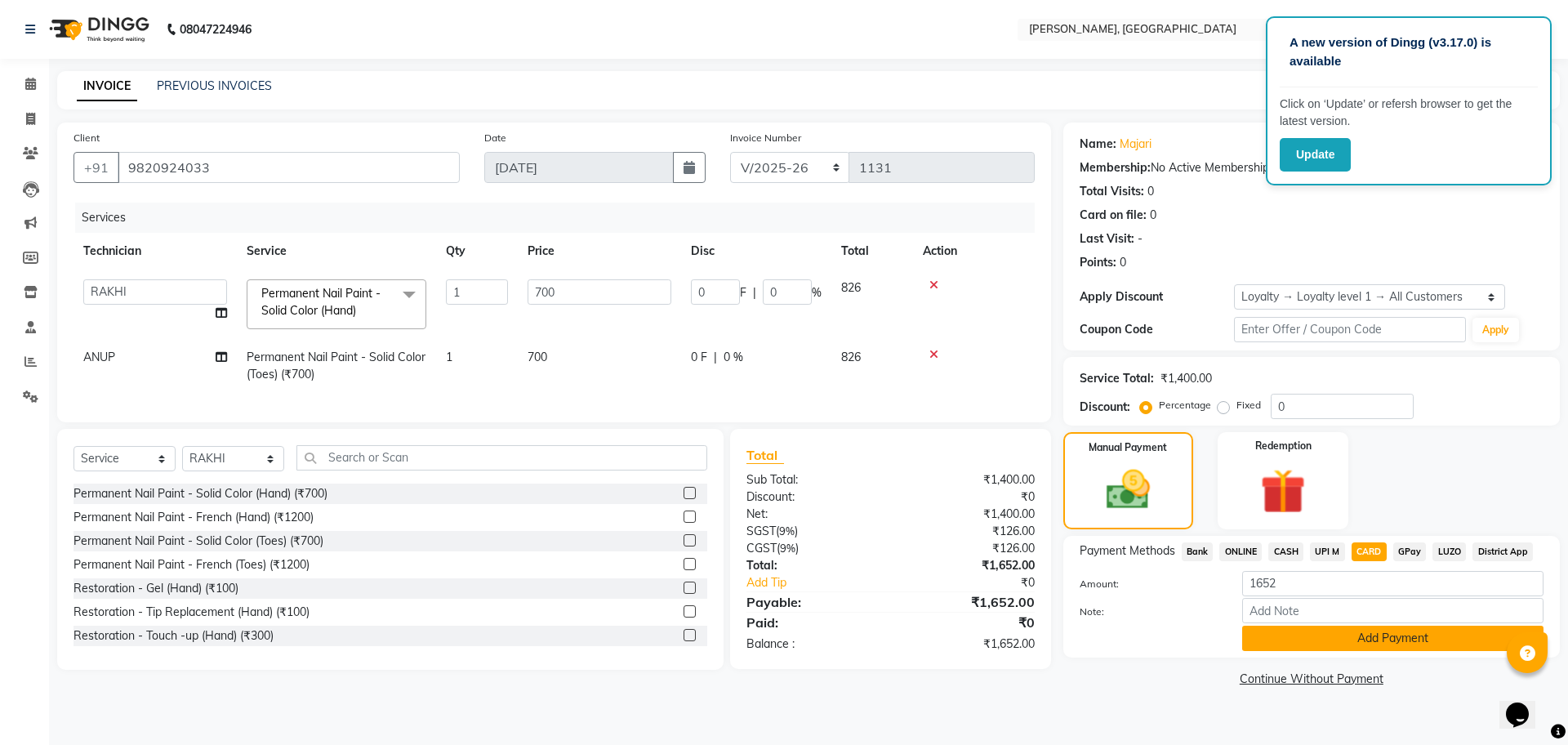
click at [1407, 641] on button "Add Payment" at bounding box center [1393, 639] width 301 height 26
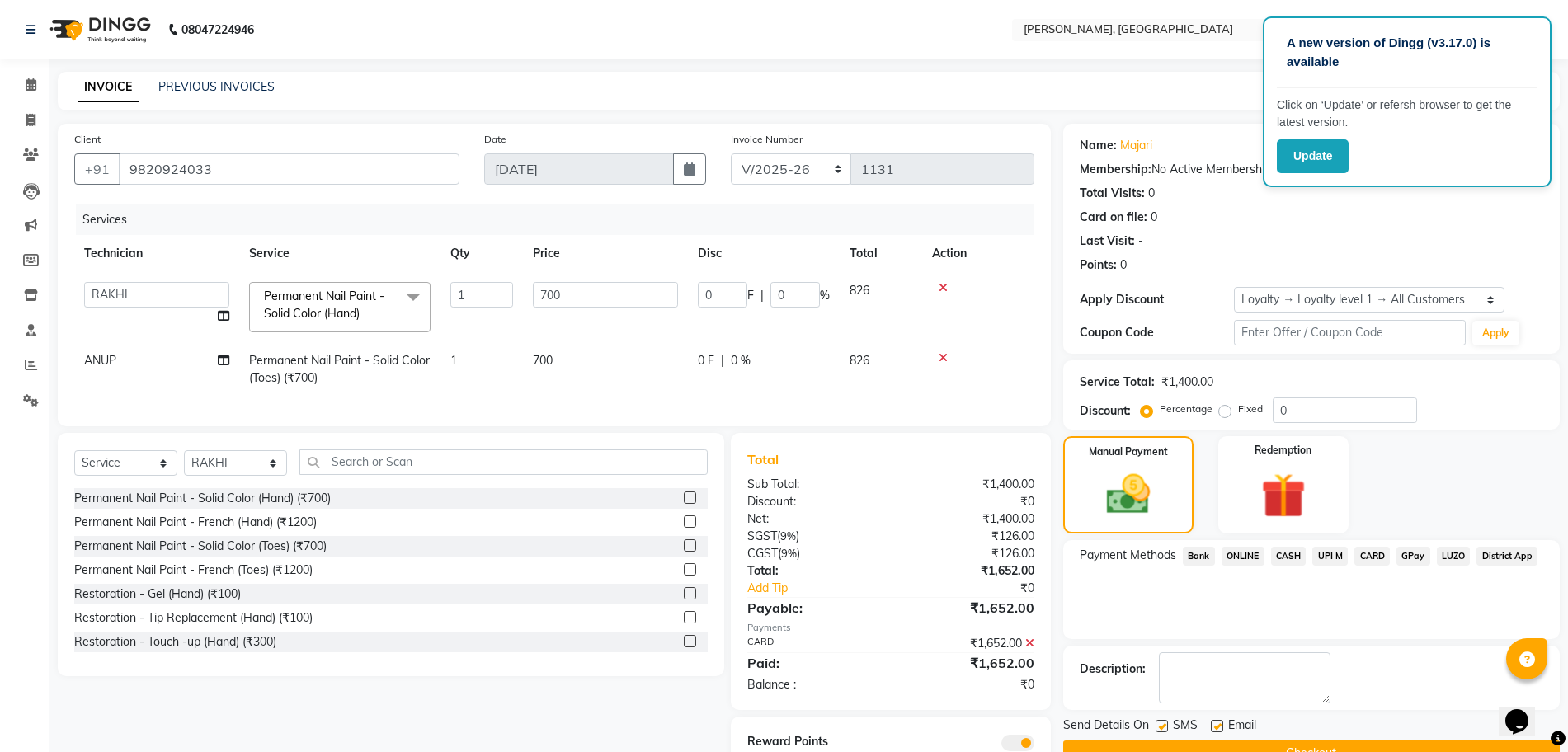
scroll to position [80, 0]
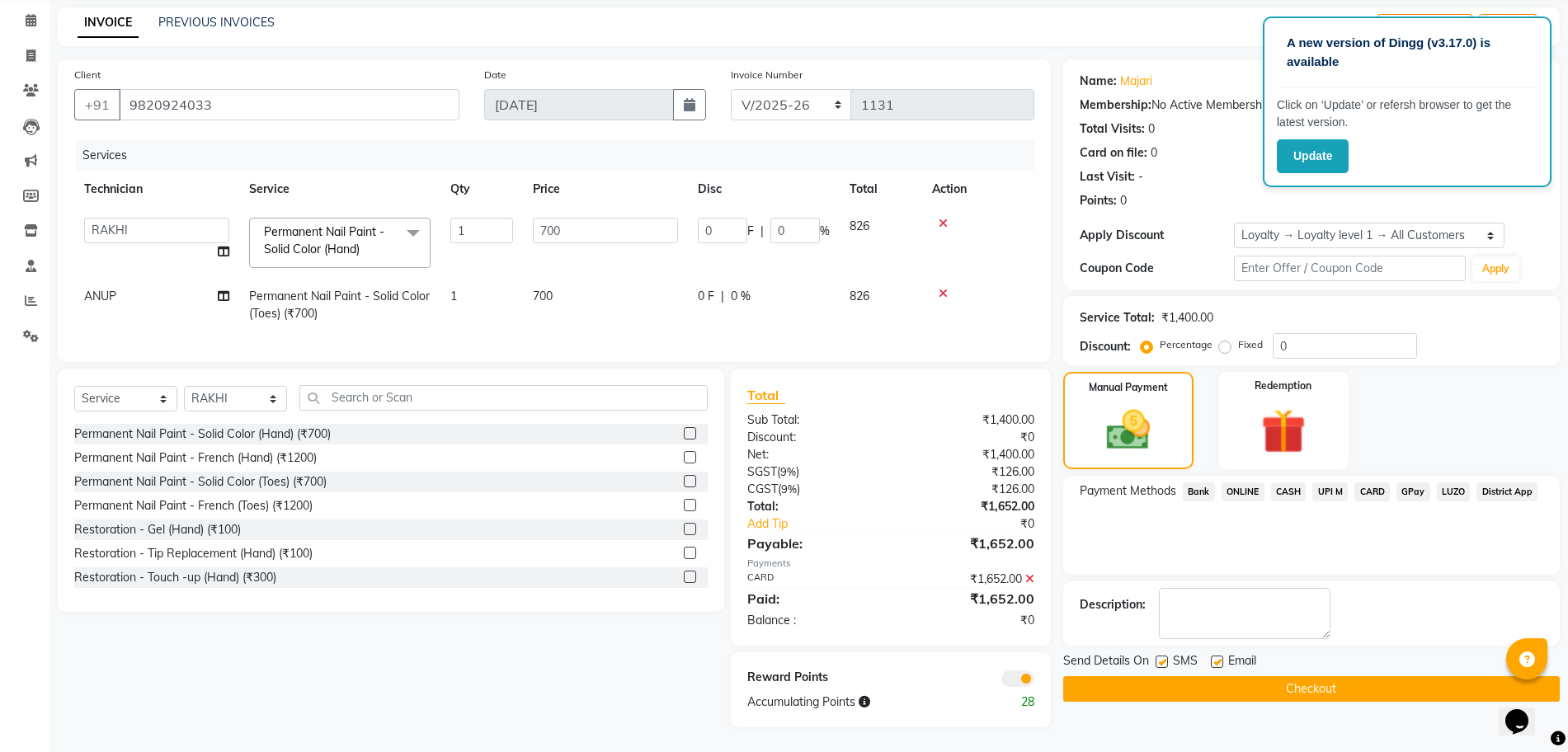
click at [1342, 676] on button "Checkout" at bounding box center [1311, 689] width 496 height 26
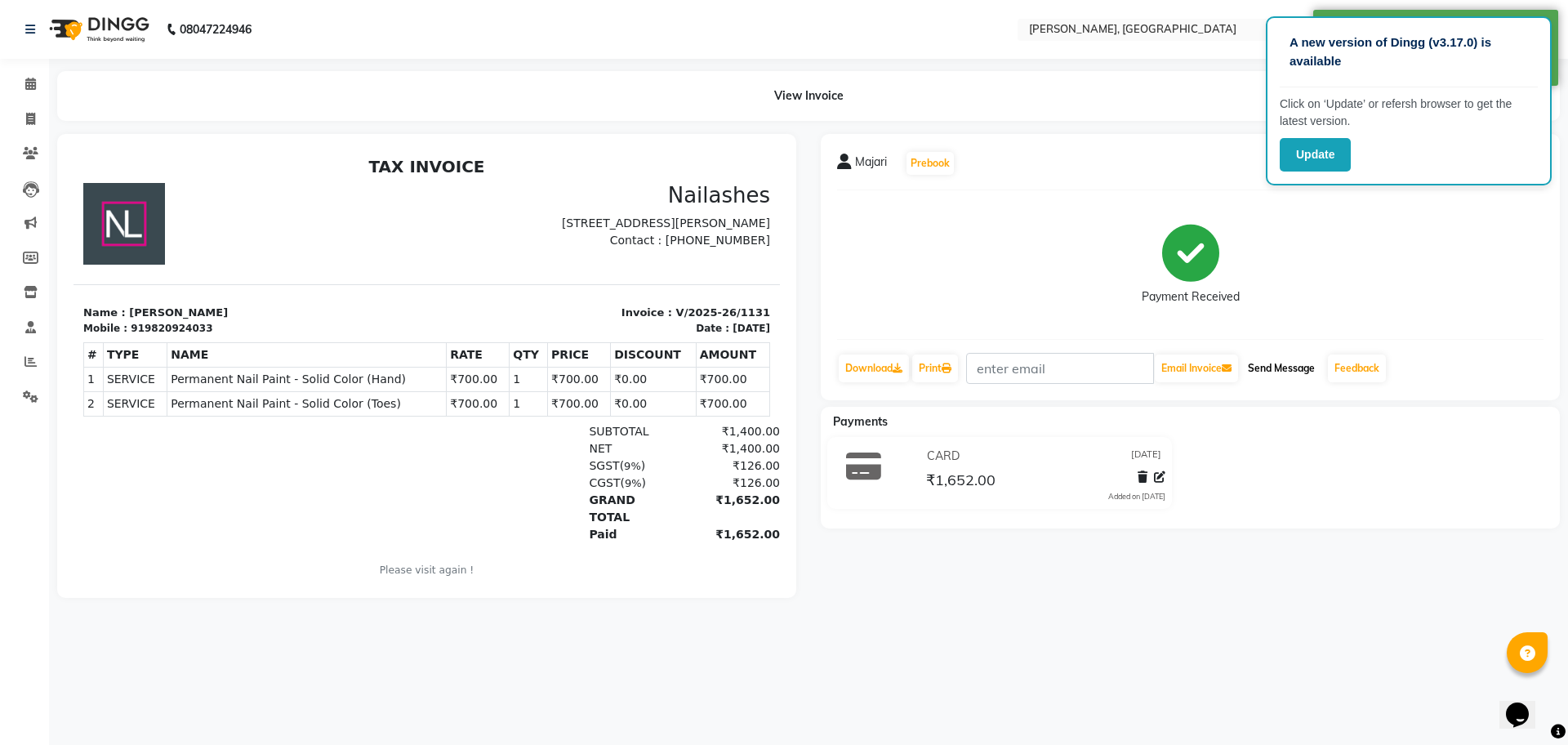
click at [1283, 362] on button "Send Message" at bounding box center [1280, 369] width 80 height 28
drag, startPoint x: 1497, startPoint y: 40, endPoint x: 1440, endPoint y: 166, distance: 138.3
click at [1440, 166] on div "A new version of Dingg (v3.17.0) is available Click on ‘Update’ or refersh brow…" at bounding box center [1408, 102] width 286 height 169
click at [1517, 156] on div "Update" at bounding box center [1408, 155] width 258 height 34
click at [1518, 155] on div "Update" at bounding box center [1408, 155] width 258 height 34
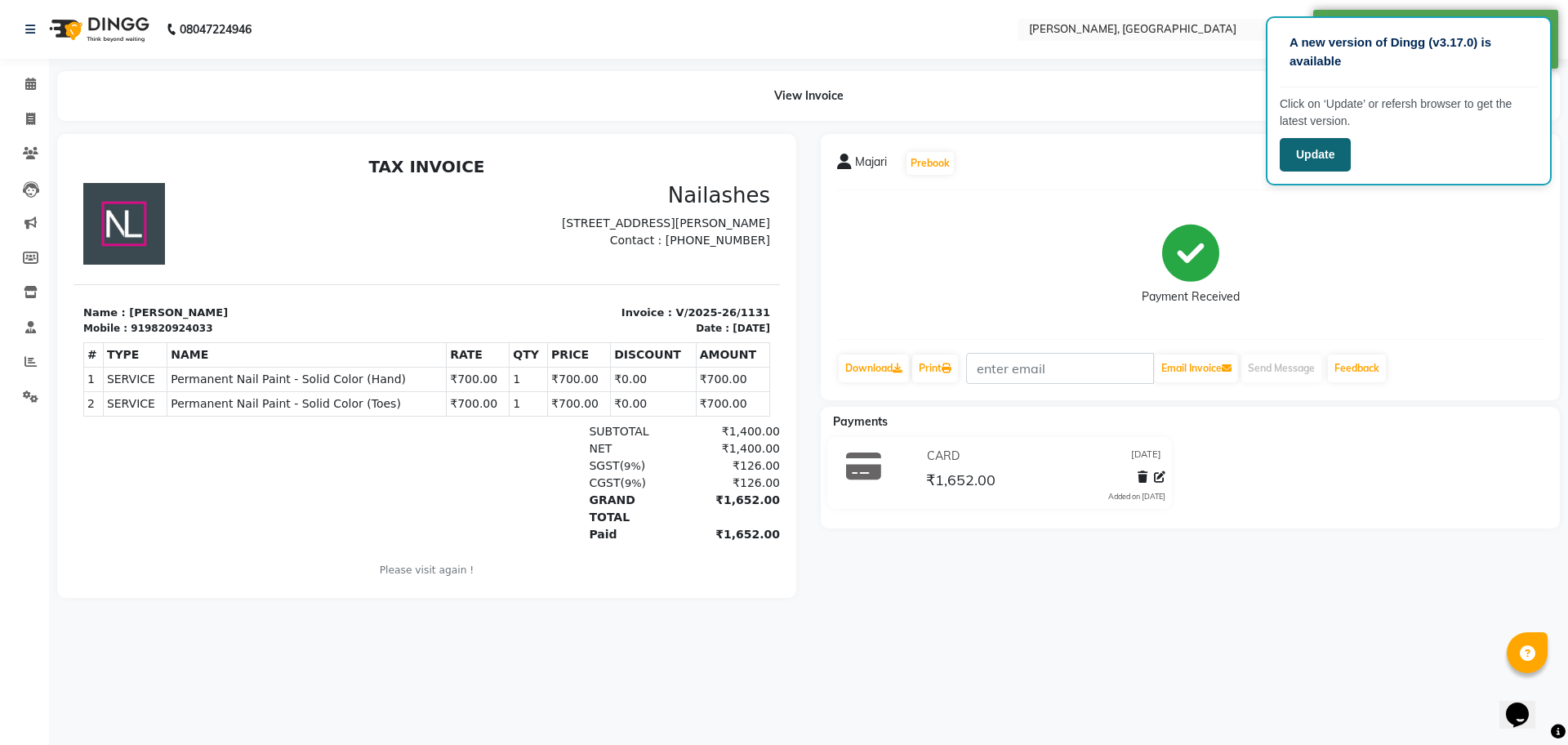
click at [1334, 151] on button "Update" at bounding box center [1315, 155] width 71 height 34
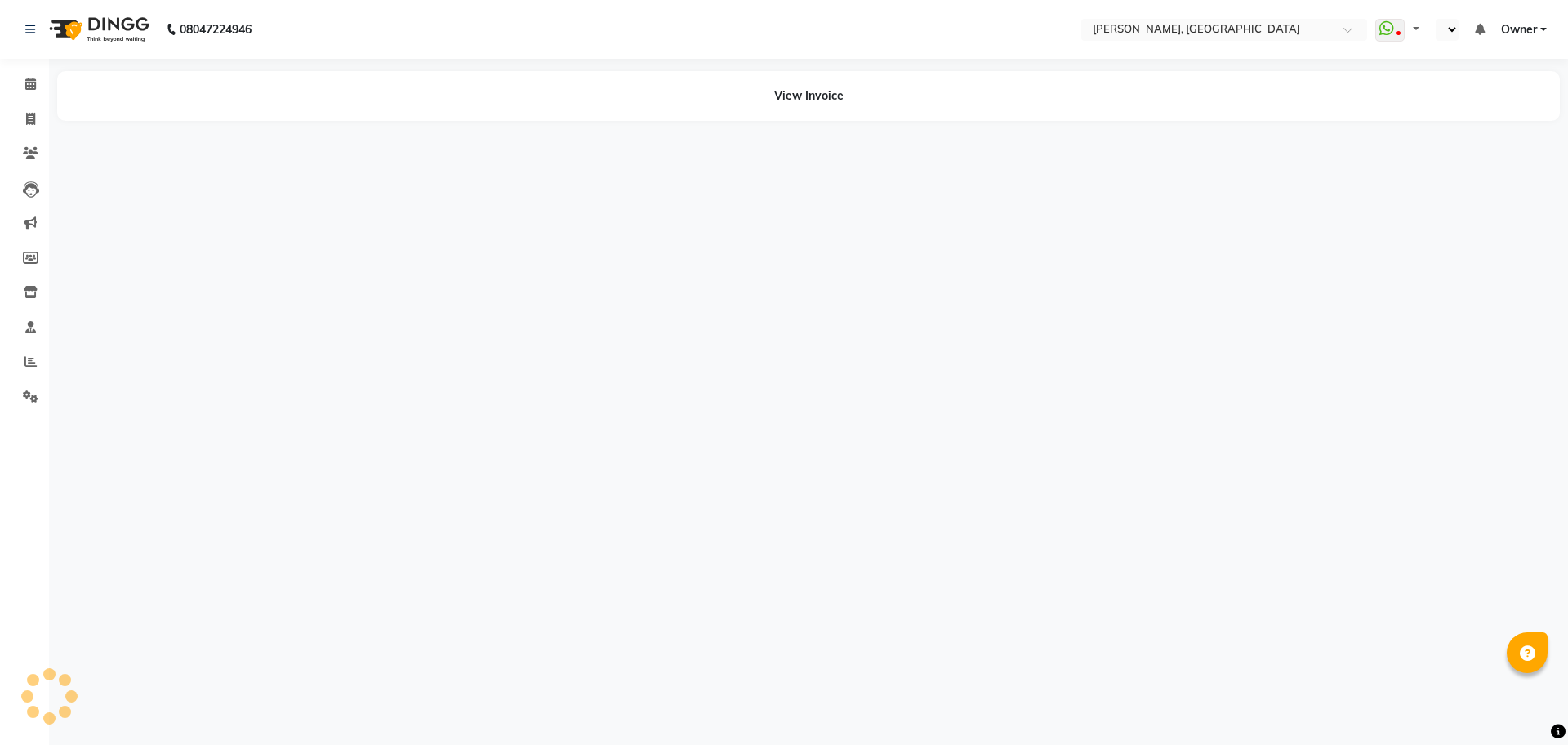
select select "en"
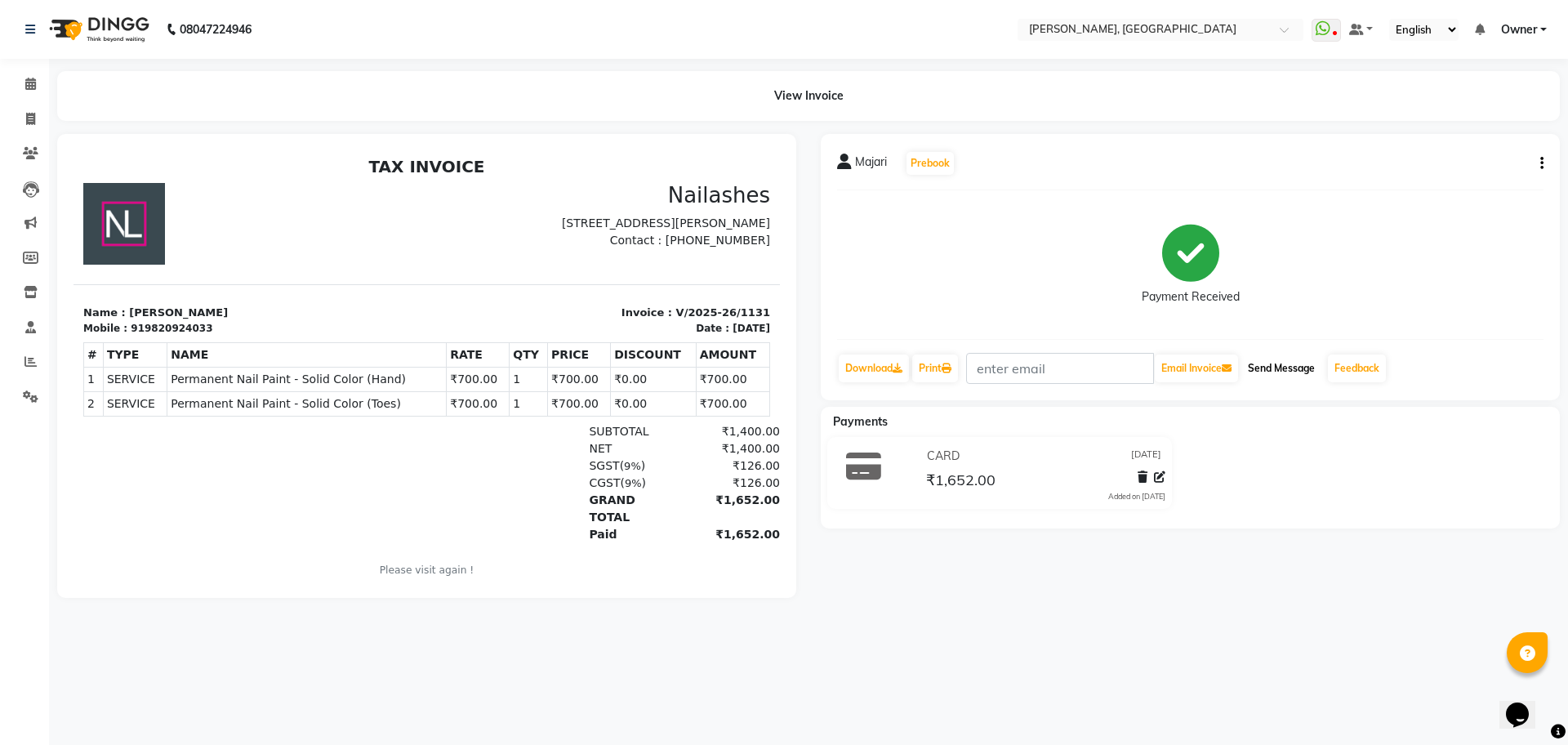
click at [1289, 371] on button "Send Message" at bounding box center [1280, 369] width 80 height 28
click at [1321, 29] on icon at bounding box center [1323, 29] width 15 height 17
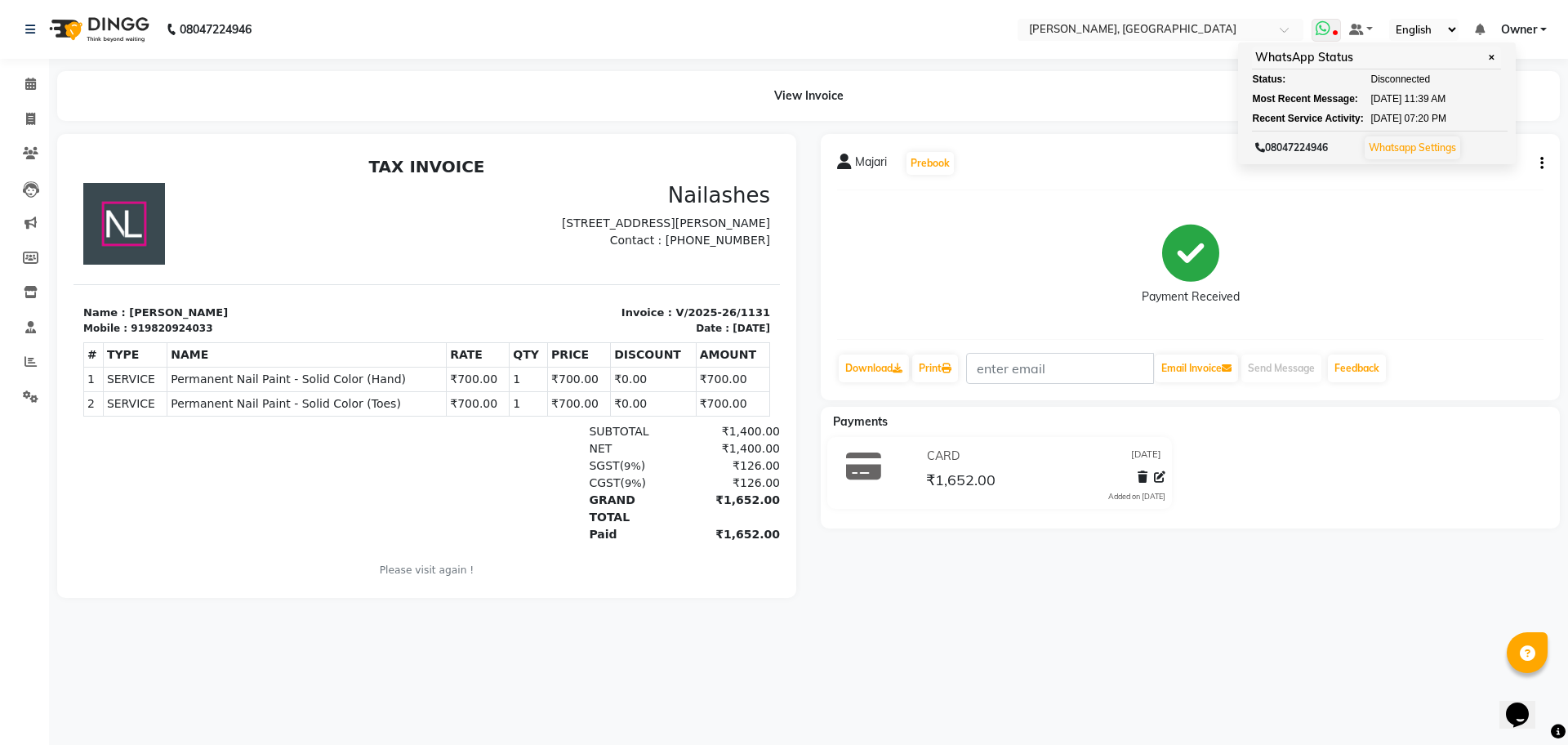
click at [1321, 29] on icon at bounding box center [1323, 29] width 15 height 17
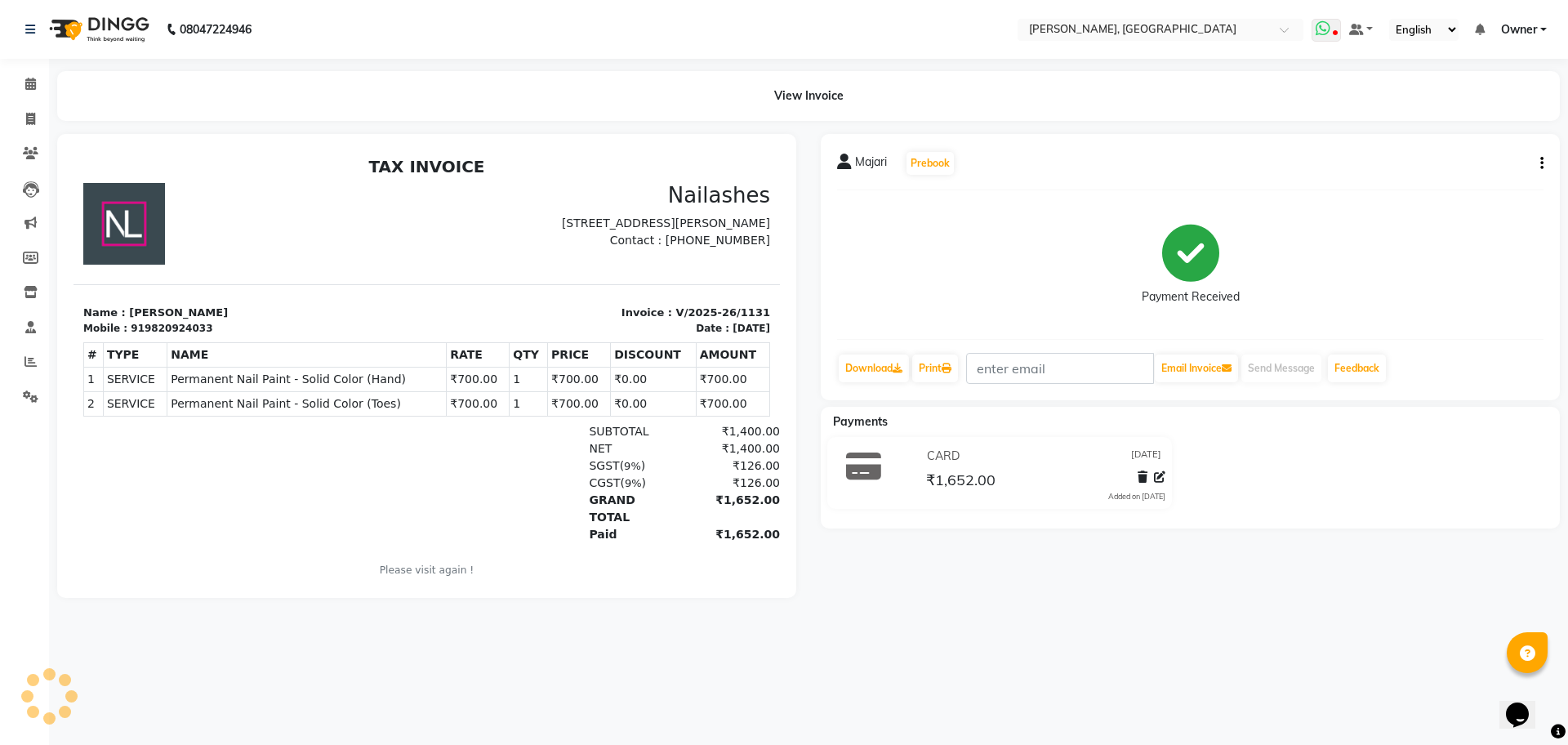
click at [1321, 29] on icon at bounding box center [1323, 29] width 15 height 17
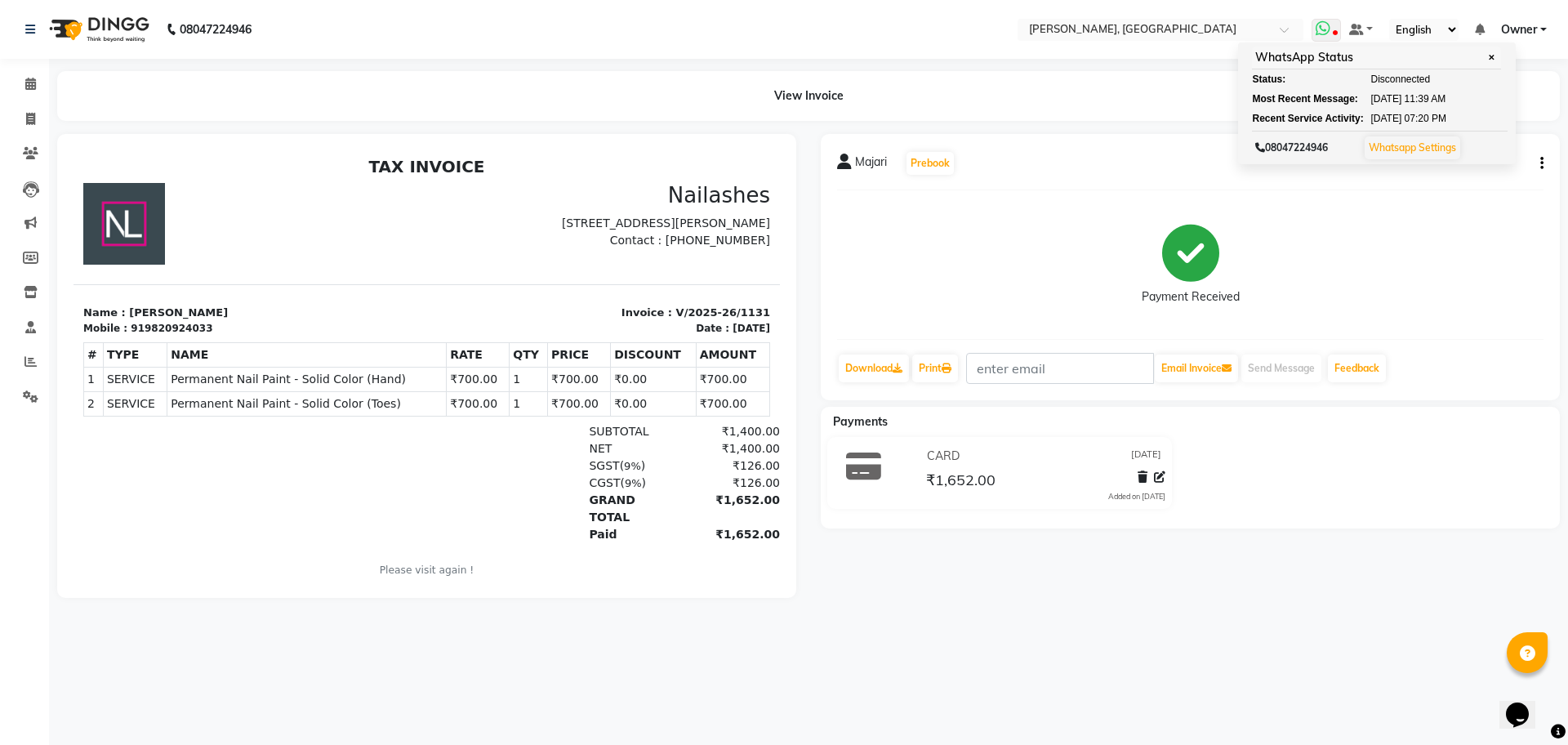
click at [1321, 29] on icon at bounding box center [1323, 29] width 15 height 17
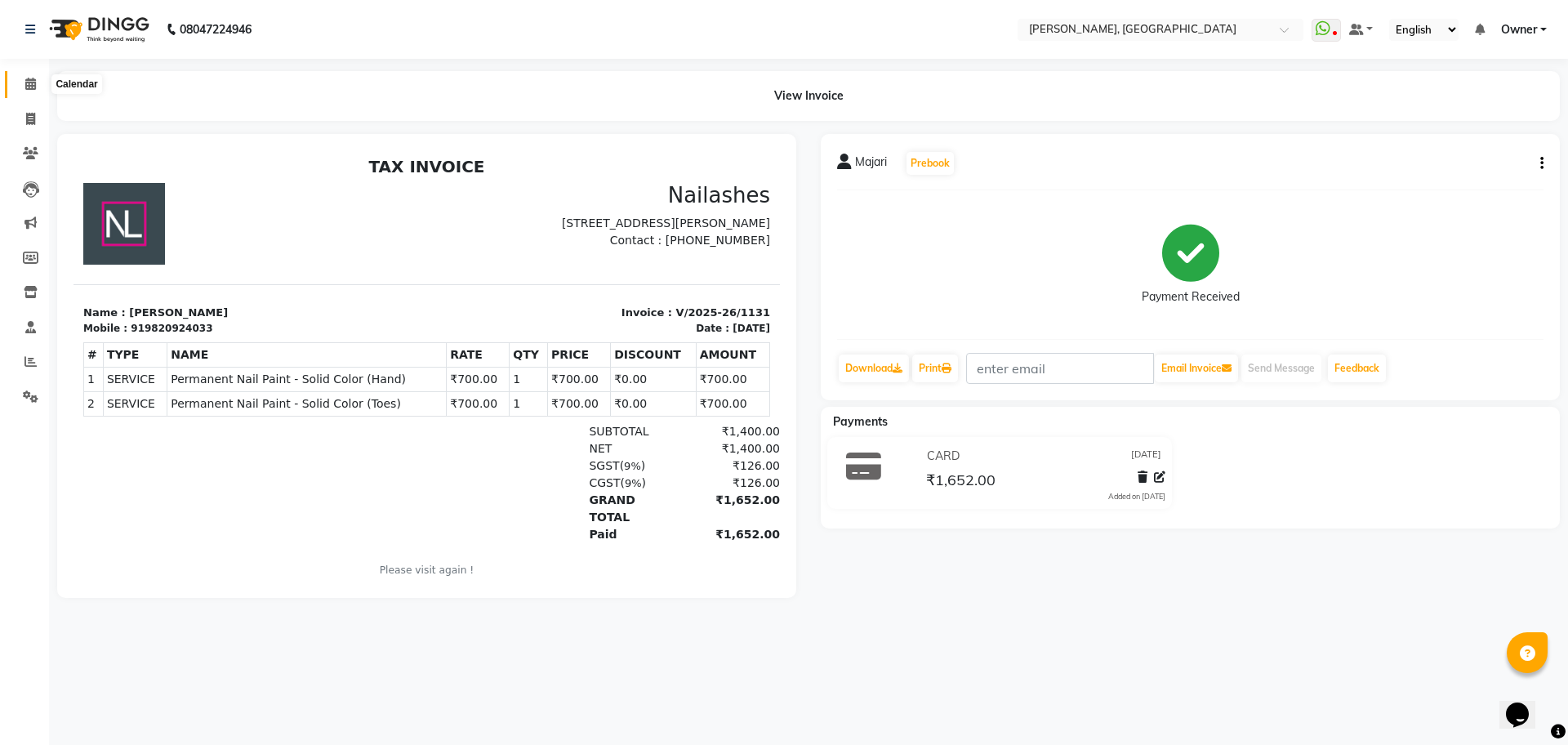
click at [33, 81] on icon at bounding box center [31, 84] width 11 height 12
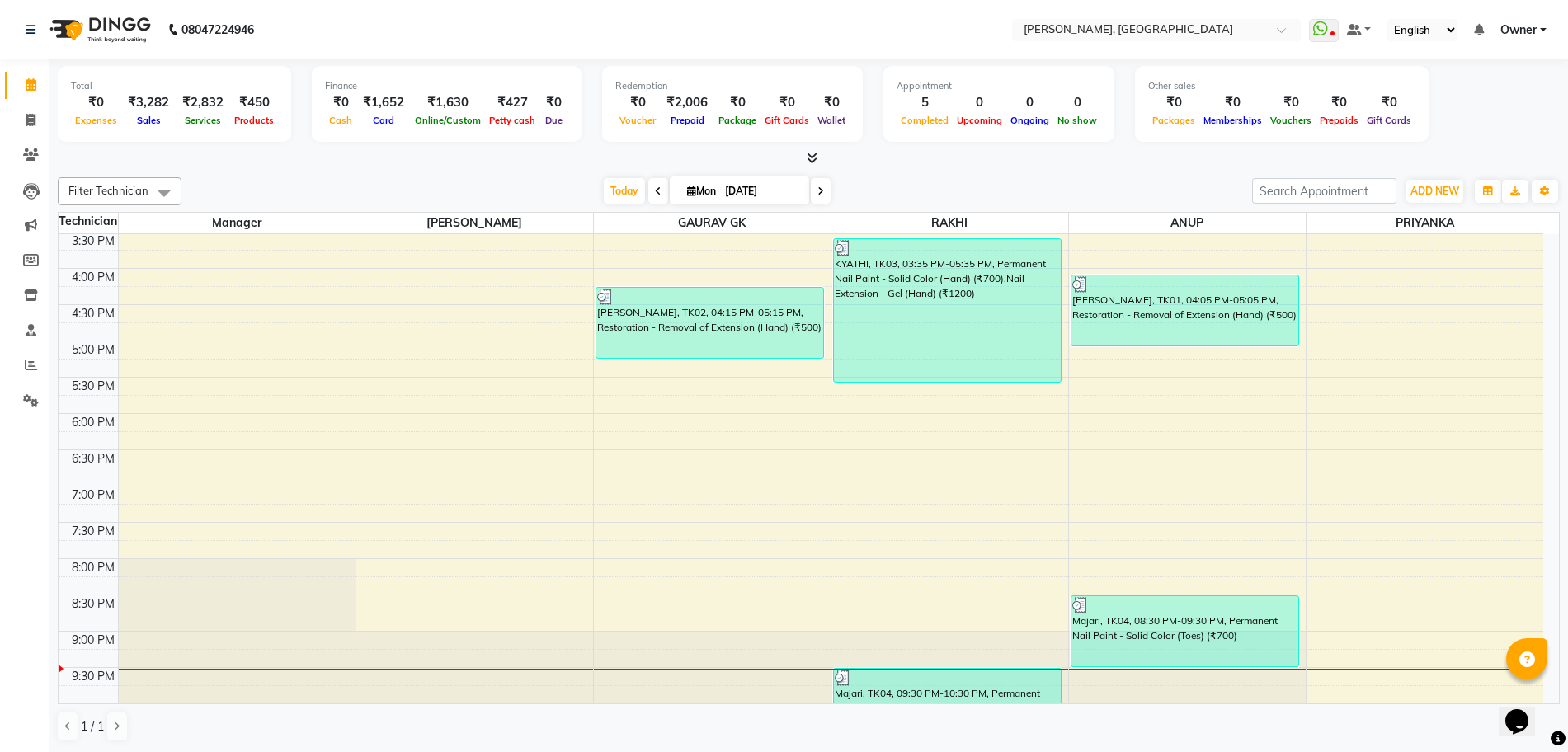
scroll to position [401, 0]
click at [27, 362] on icon at bounding box center [31, 365] width 12 height 12
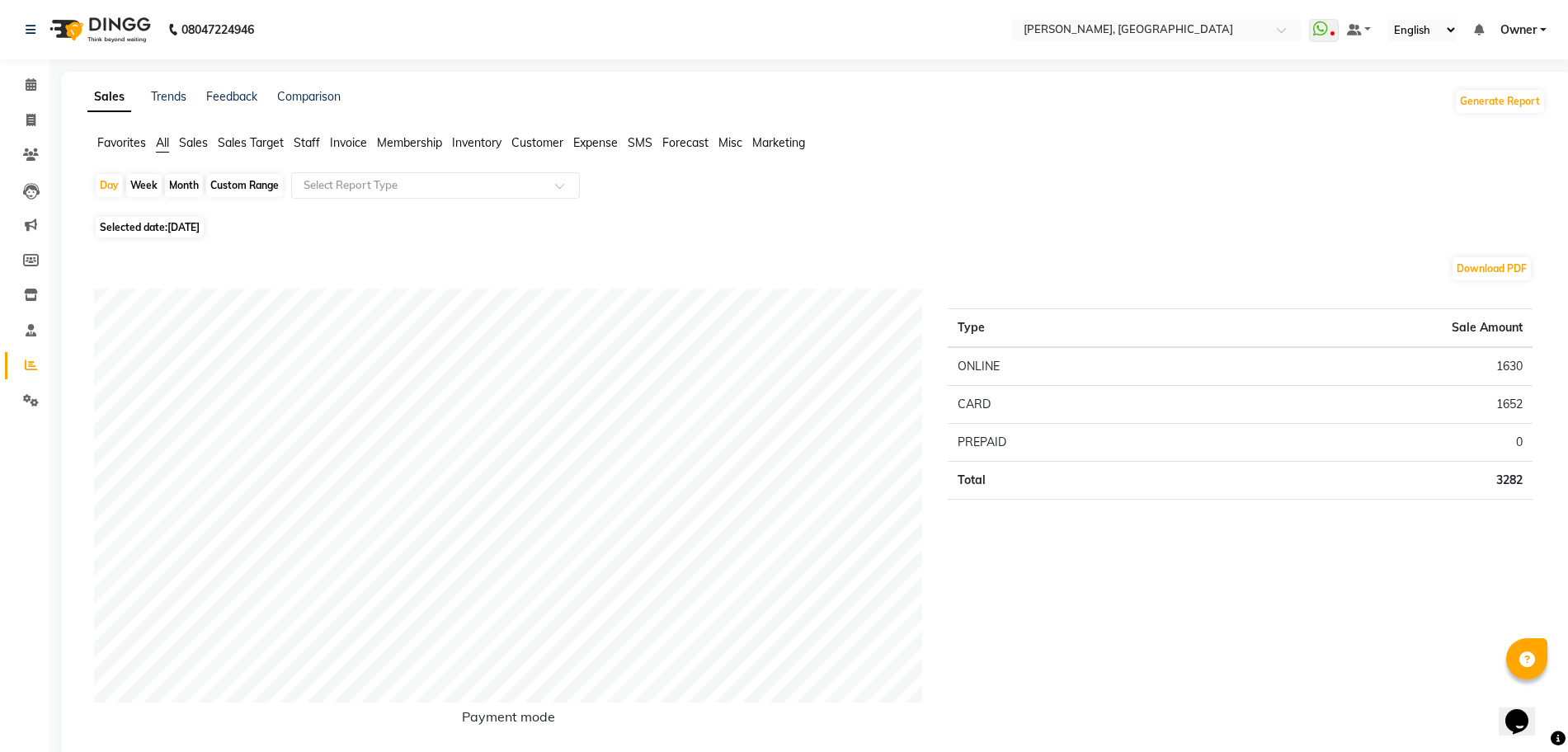
click at [301, 140] on span "Staff" at bounding box center [306, 142] width 27 height 15
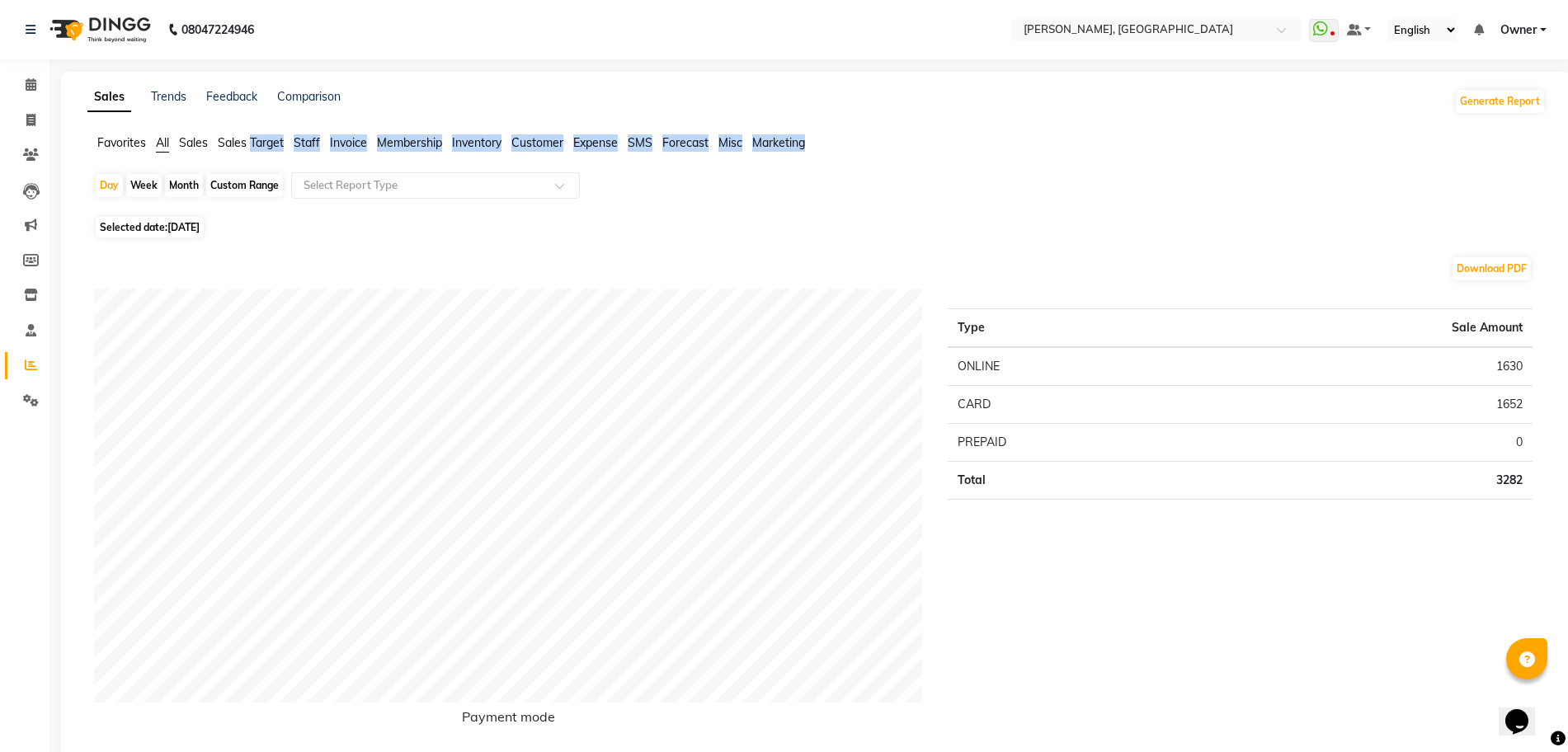
click at [301, 140] on span "Staff" at bounding box center [306, 142] width 27 height 15
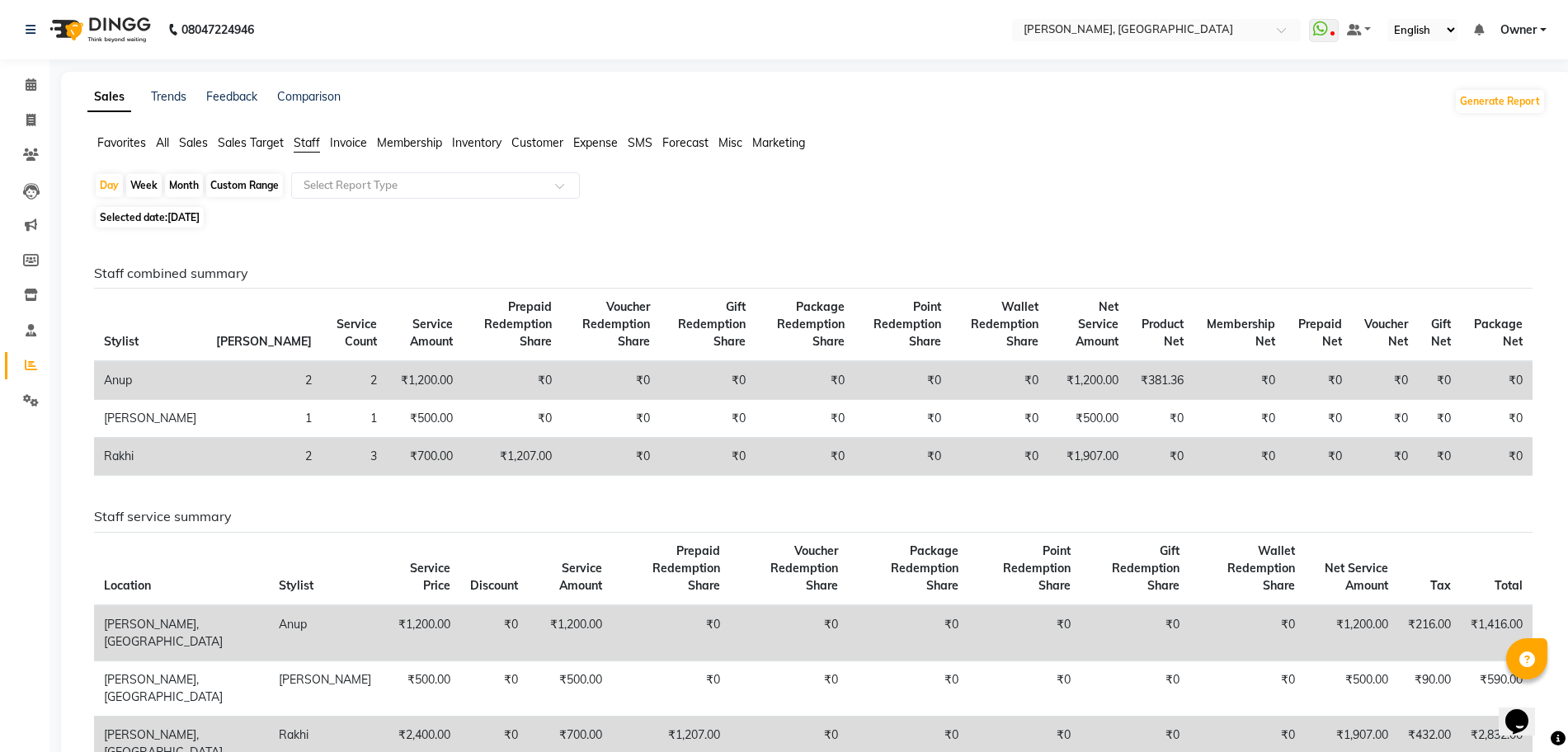
click at [187, 190] on div "Month" at bounding box center [184, 185] width 38 height 23
select select "9"
select select "2025"
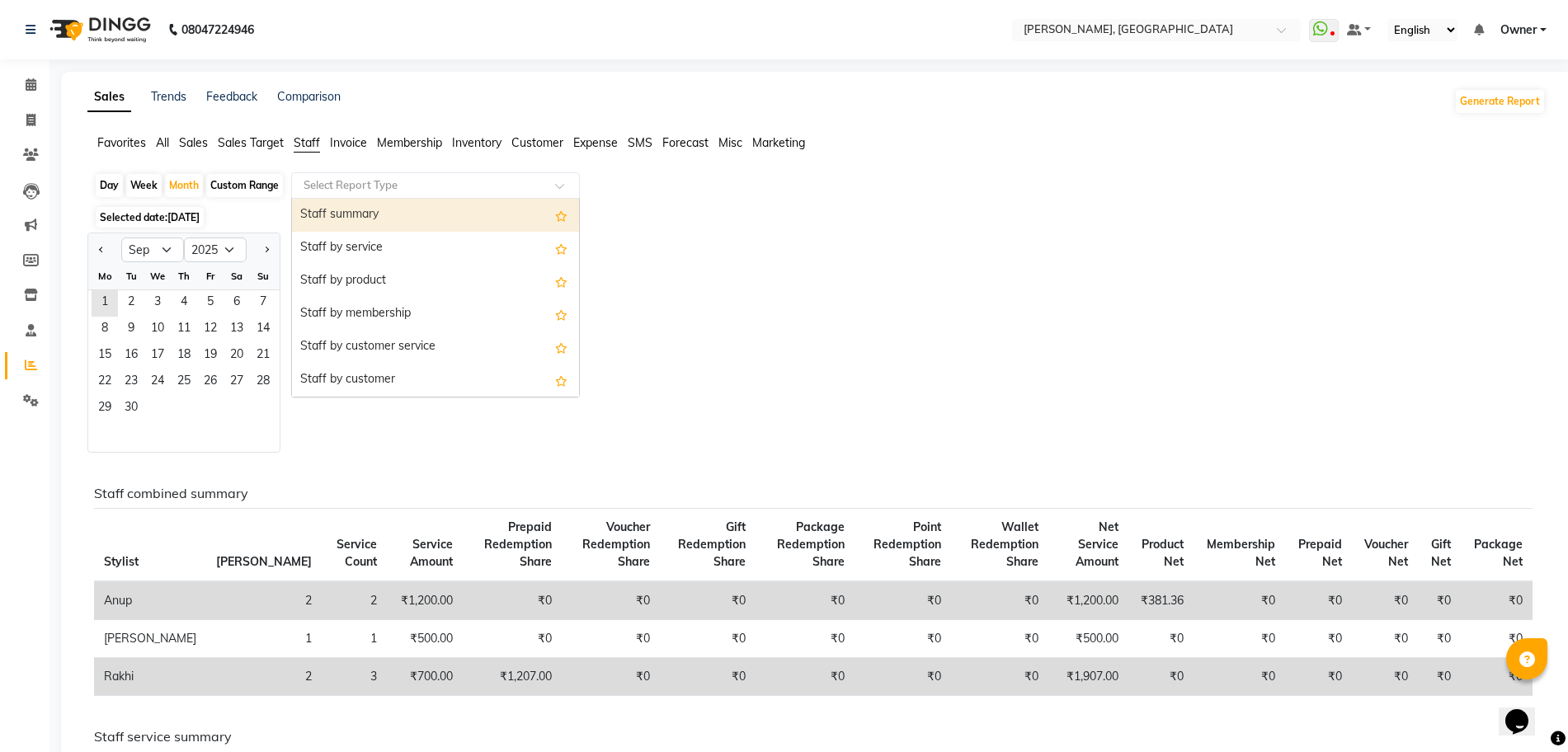
click at [316, 183] on input "text" at bounding box center [419, 185] width 238 height 17
click at [322, 219] on div "Staff summary" at bounding box center [435, 215] width 287 height 33
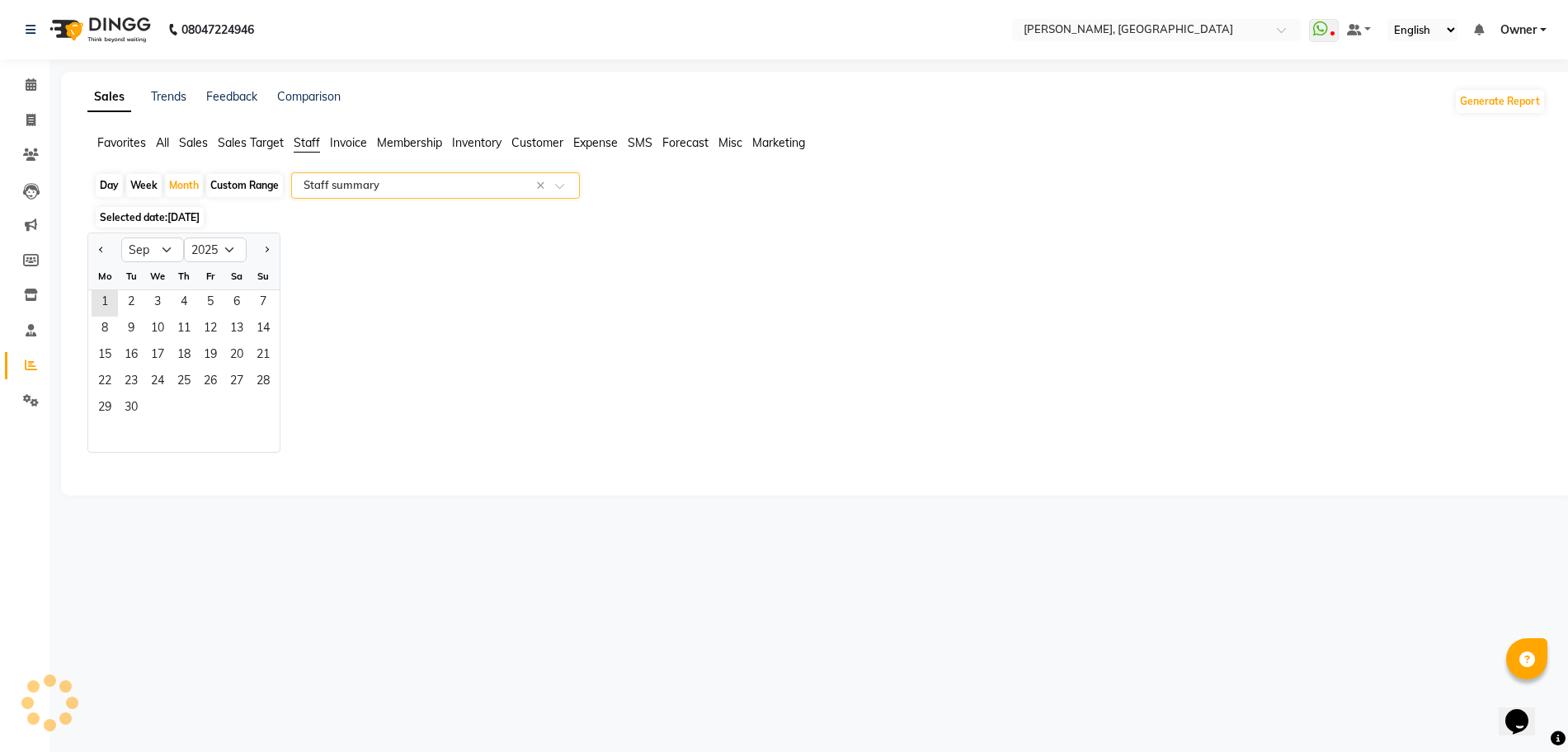
select select "full_report"
select select "csv"
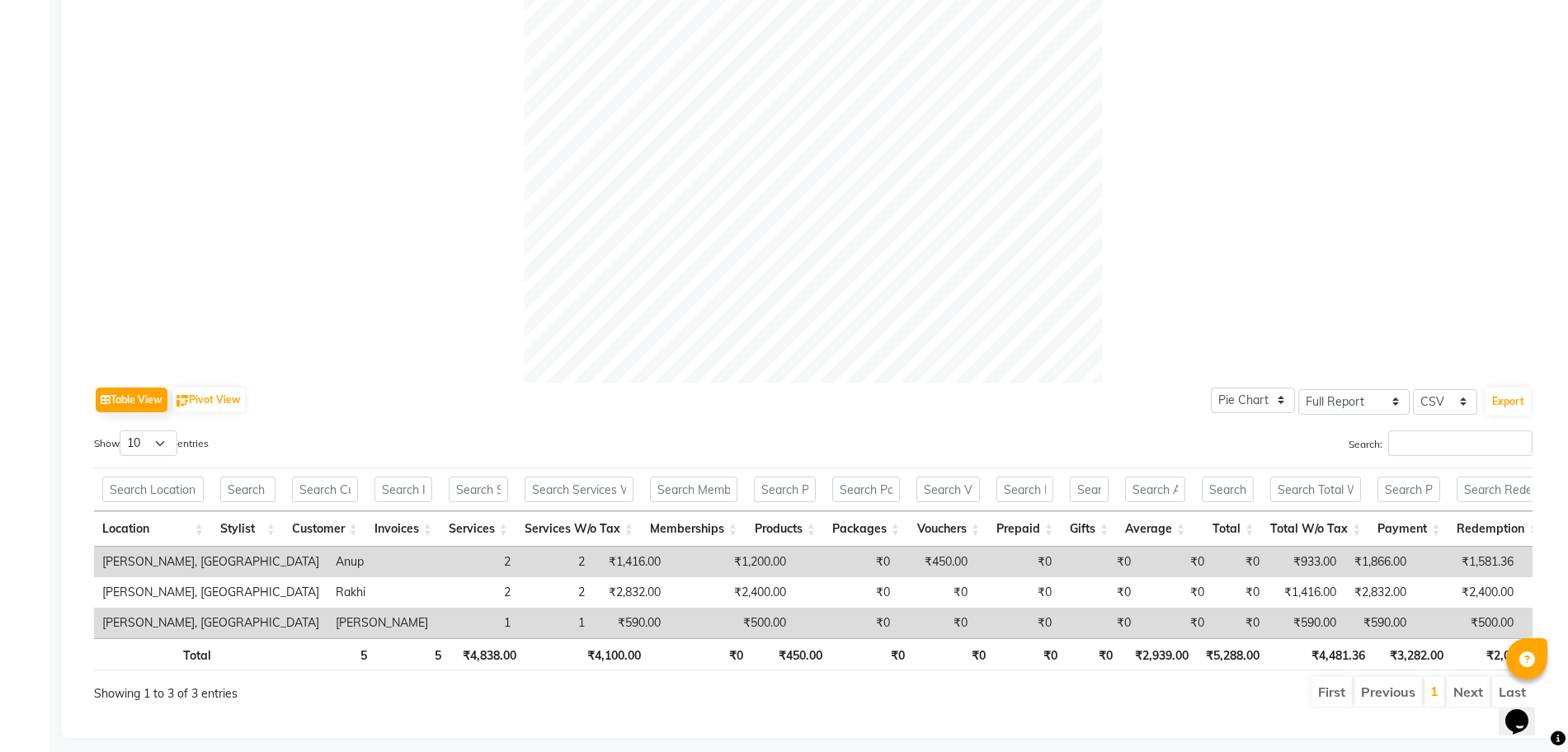
scroll to position [502, 0]
